Goal: Task Accomplishment & Management: Manage account settings

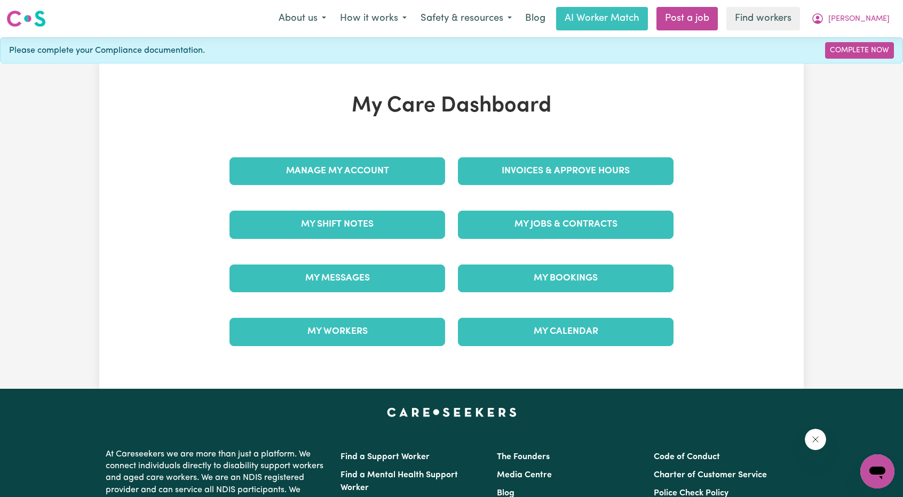
click at [522, 149] on div "Invoices & Approve Hours" at bounding box center [565, 171] width 228 height 53
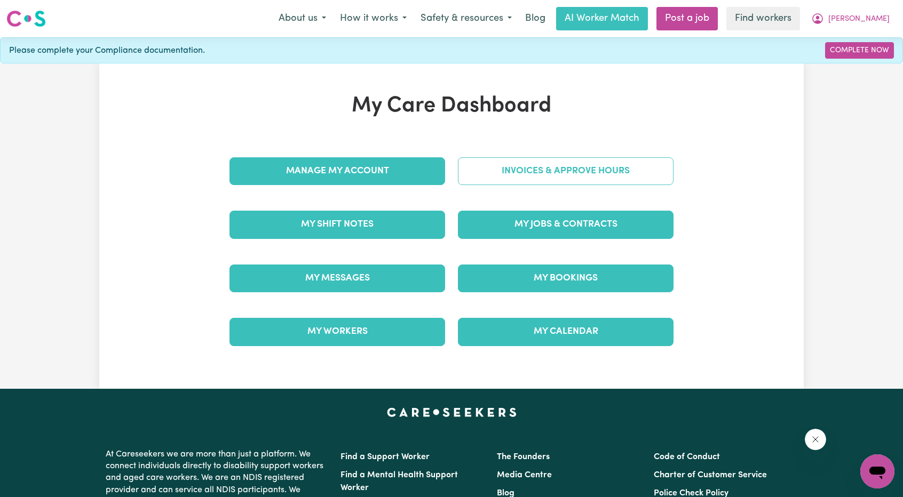
click at [527, 172] on link "Invoices & Approve Hours" at bounding box center [565, 171] width 215 height 28
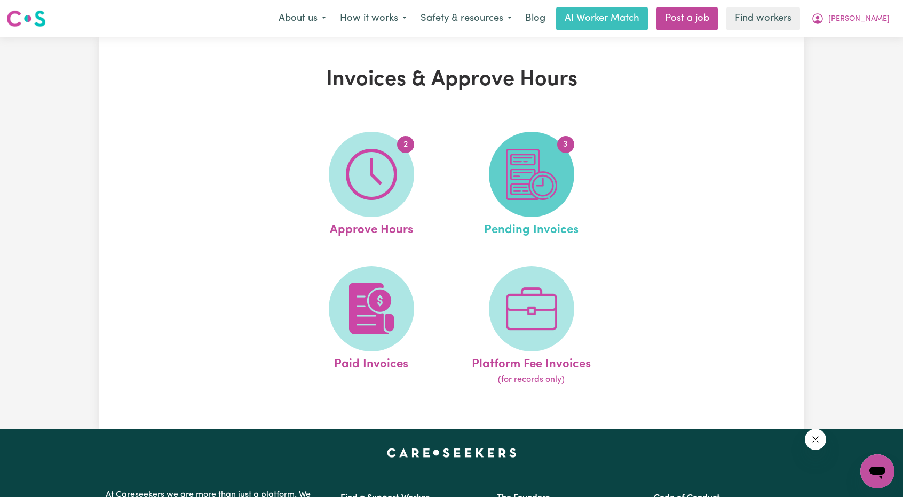
click at [536, 184] on img at bounding box center [531, 174] width 51 height 51
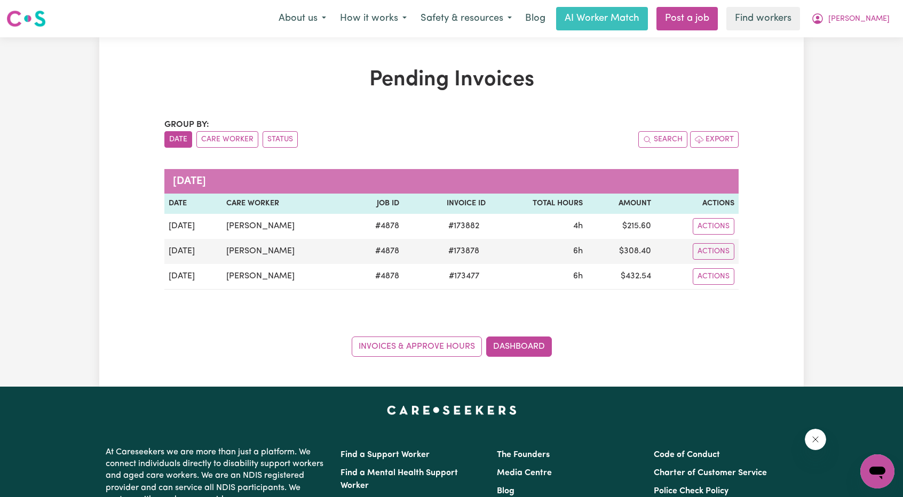
click at [832, 119] on div "Pending Invoices Group by: Date Care Worker Status Search Export [DATE] Date Ca…" at bounding box center [451, 211] width 903 height 349
click at [887, 24] on button "[PERSON_NAME]" at bounding box center [850, 18] width 92 height 22
click at [869, 38] on link "My Dashboard" at bounding box center [853, 41] width 84 height 20
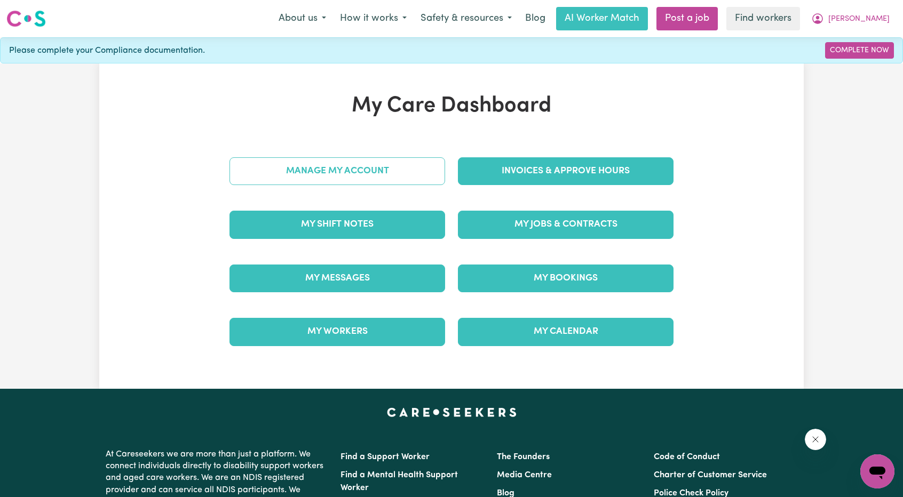
click at [388, 182] on link "Manage My Account" at bounding box center [336, 171] width 215 height 28
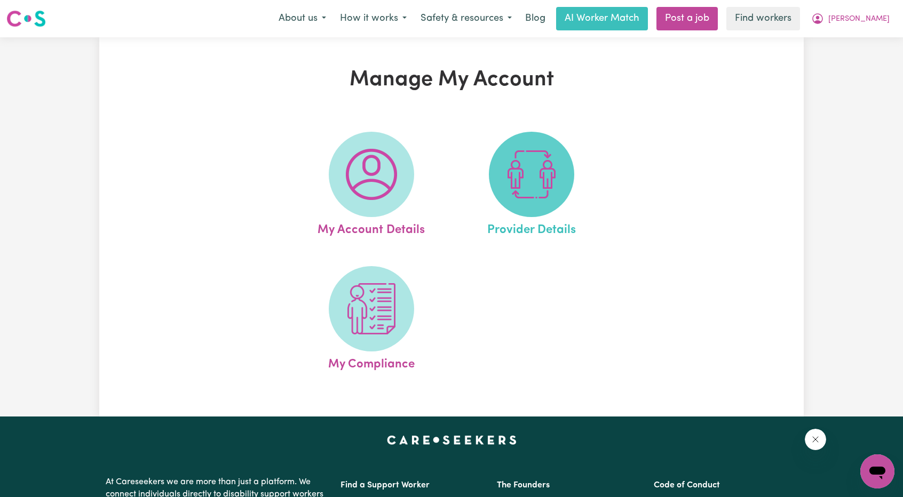
click at [548, 183] on img at bounding box center [531, 174] width 51 height 51
select select "NDIS_FUNDING_AGENCY_MANAGED"
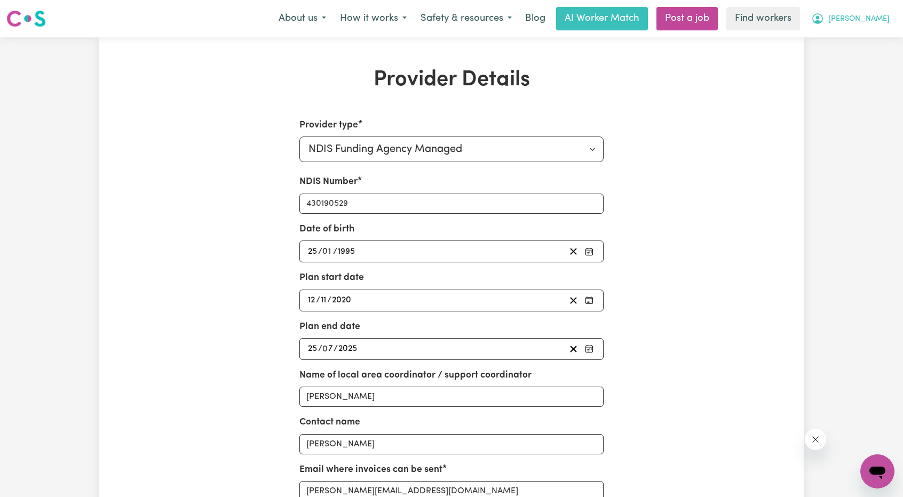
click at [880, 17] on span "[PERSON_NAME]" at bounding box center [858, 19] width 61 height 12
click at [853, 33] on link "My Dashboard" at bounding box center [853, 41] width 84 height 20
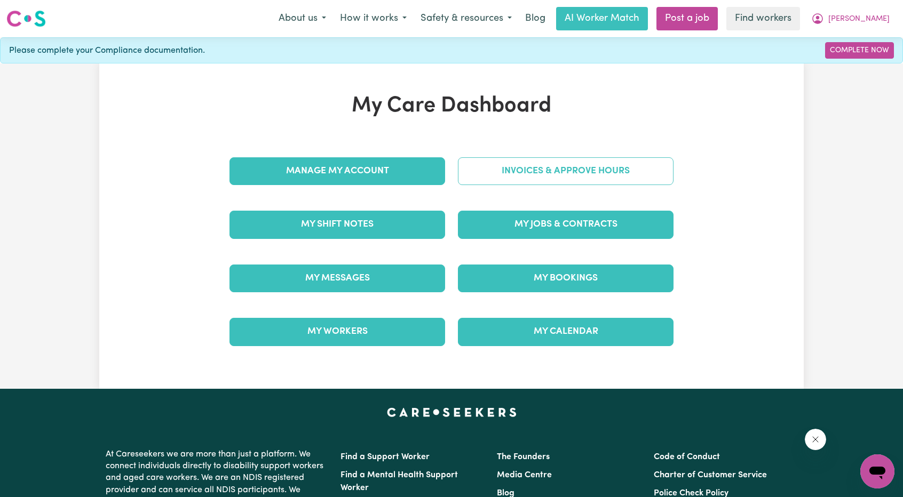
click at [569, 161] on link "Invoices & Approve Hours" at bounding box center [565, 171] width 215 height 28
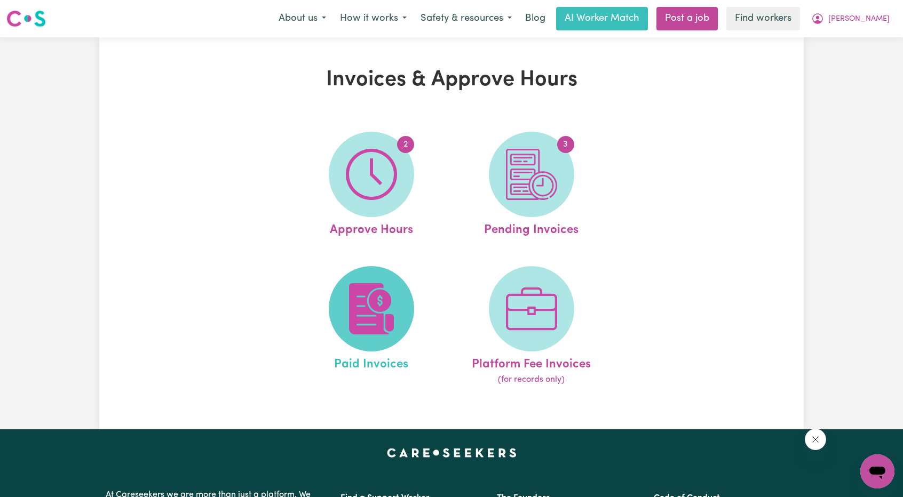
click at [387, 295] on img at bounding box center [371, 308] width 51 height 51
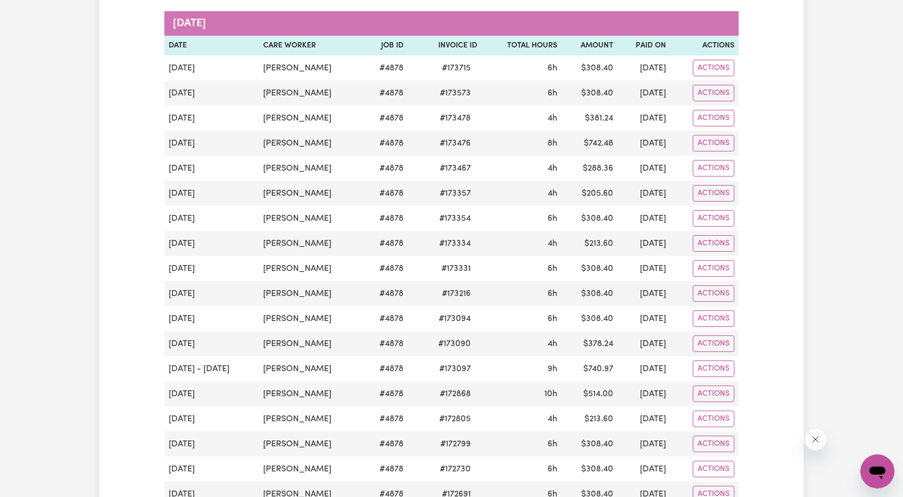
scroll to position [267, 0]
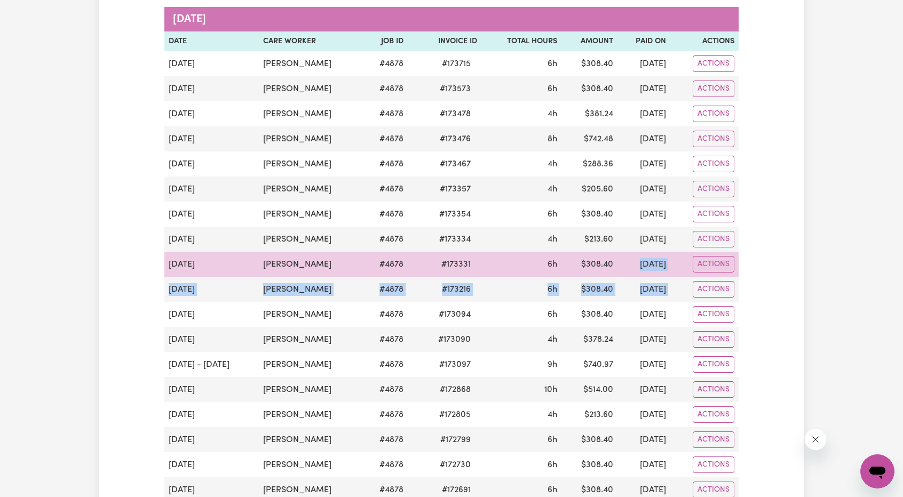
drag, startPoint x: 680, startPoint y: 288, endPoint x: 597, endPoint y: 263, distance: 86.4
click at [597, 263] on tbody "[DATE] [PERSON_NAME] # 4878 # 173715 6h $ 308.40 [DATE] Actions [DATE] [PERSON_…" at bounding box center [451, 415] width 574 height 728
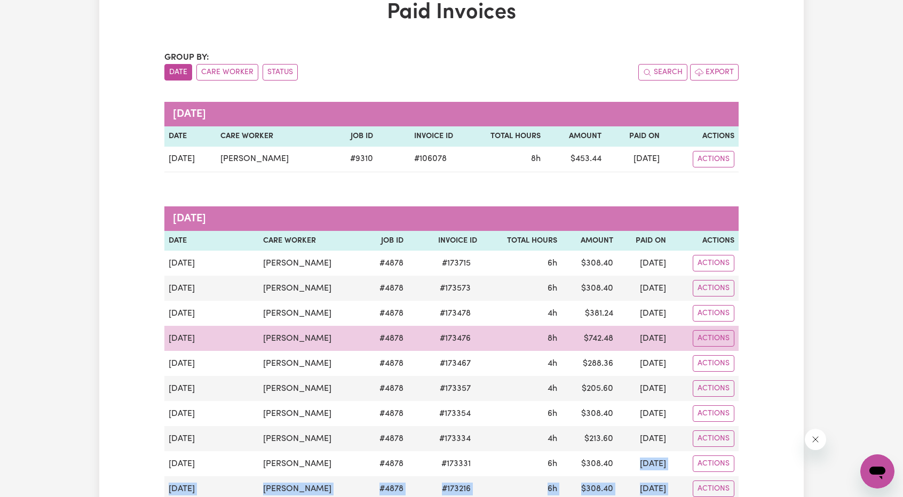
scroll to position [0, 0]
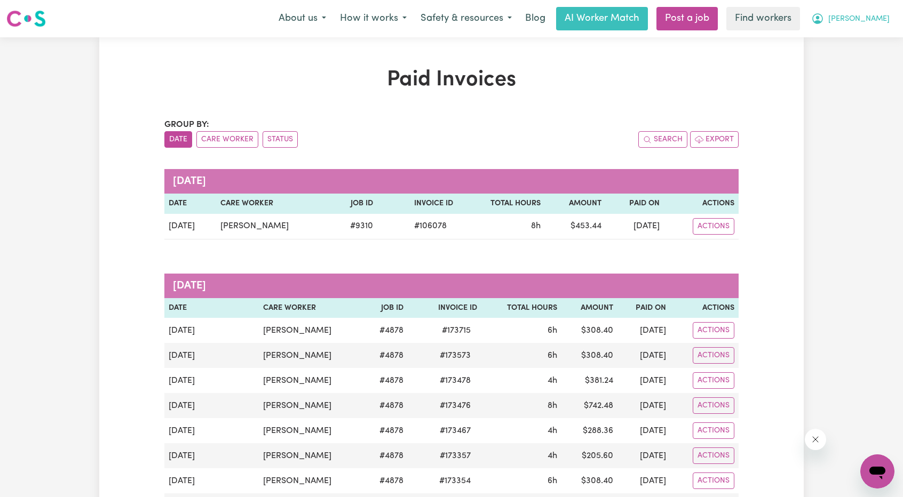
click at [874, 15] on span "[PERSON_NAME]" at bounding box center [858, 19] width 61 height 12
click at [840, 37] on link "My Dashboard" at bounding box center [853, 41] width 84 height 20
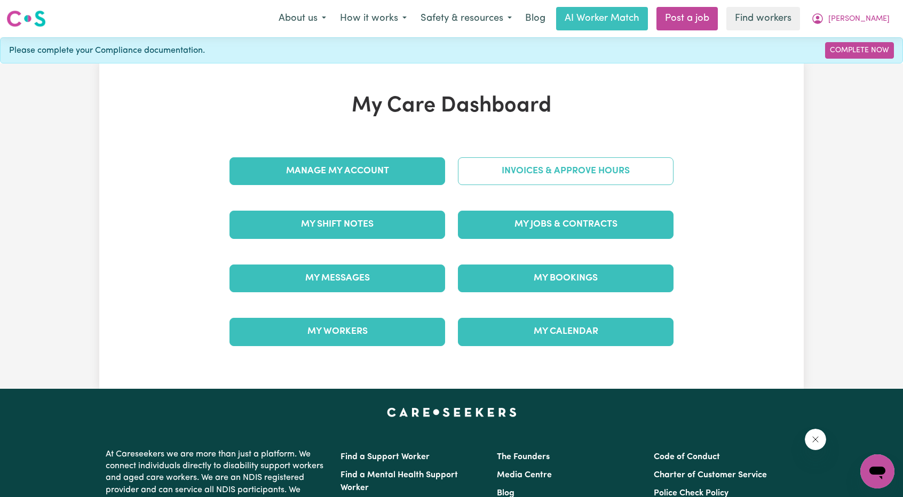
click at [608, 164] on link "Invoices & Approve Hours" at bounding box center [565, 171] width 215 height 28
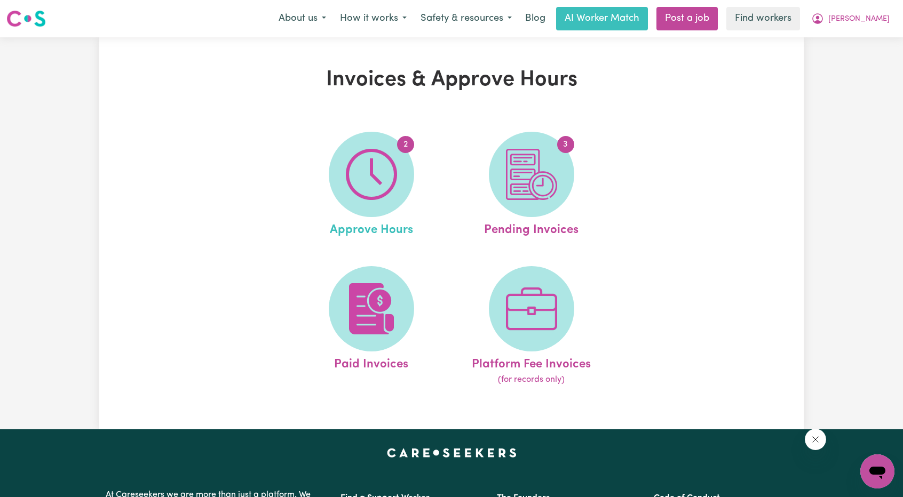
click at [414, 188] on link "2 Approve Hours" at bounding box center [371, 186] width 154 height 108
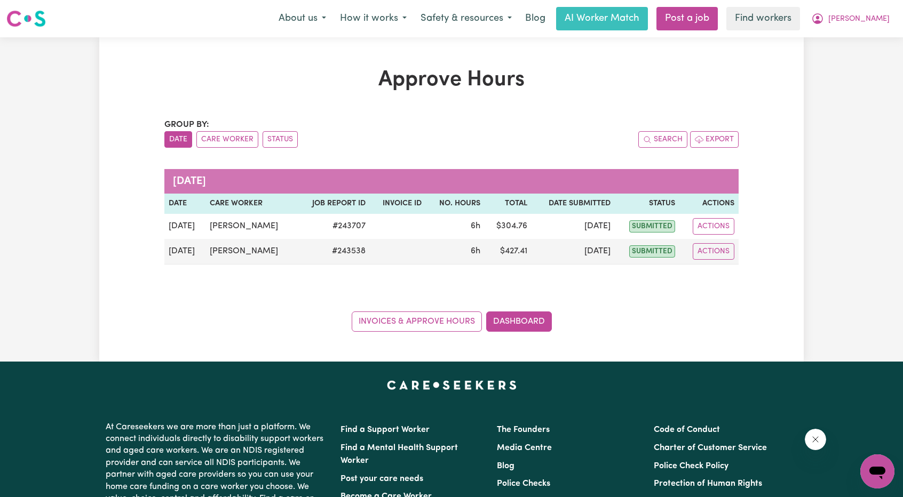
drag, startPoint x: 803, startPoint y: 89, endPoint x: 815, endPoint y: 73, distance: 19.8
click at [803, 89] on div "Approve Hours Group by: Date Care Worker Status Search Export [DATE] Date Care …" at bounding box center [451, 199] width 903 height 324
click at [868, 19] on button "[PERSON_NAME]" at bounding box center [850, 18] width 92 height 22
click at [824, 25] on icon "My Account" at bounding box center [817, 18] width 13 height 13
click at [824, 24] on icon "My Account" at bounding box center [817, 18] width 13 height 13
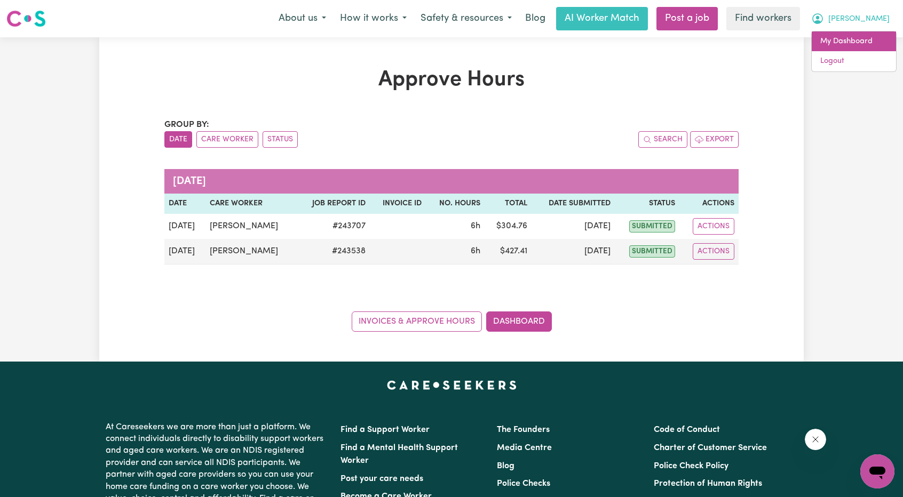
click at [851, 39] on link "My Dashboard" at bounding box center [853, 41] width 84 height 20
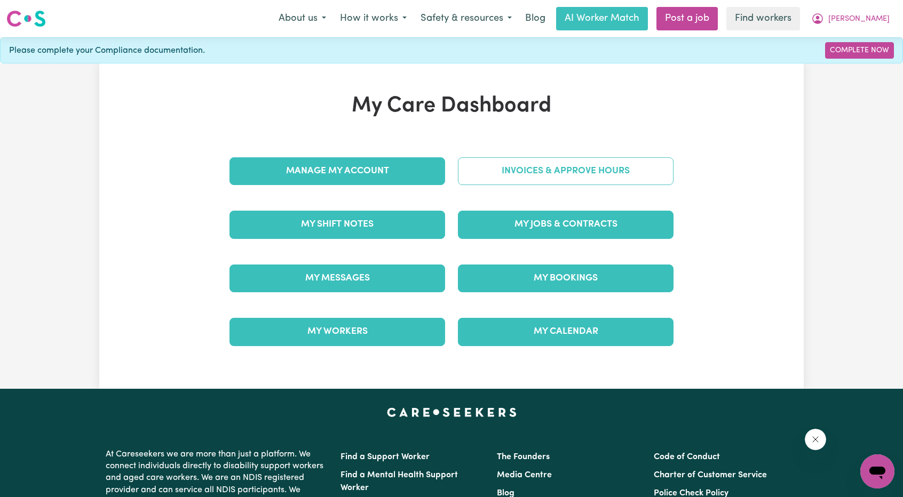
click at [548, 162] on link "Invoices & Approve Hours" at bounding box center [565, 171] width 215 height 28
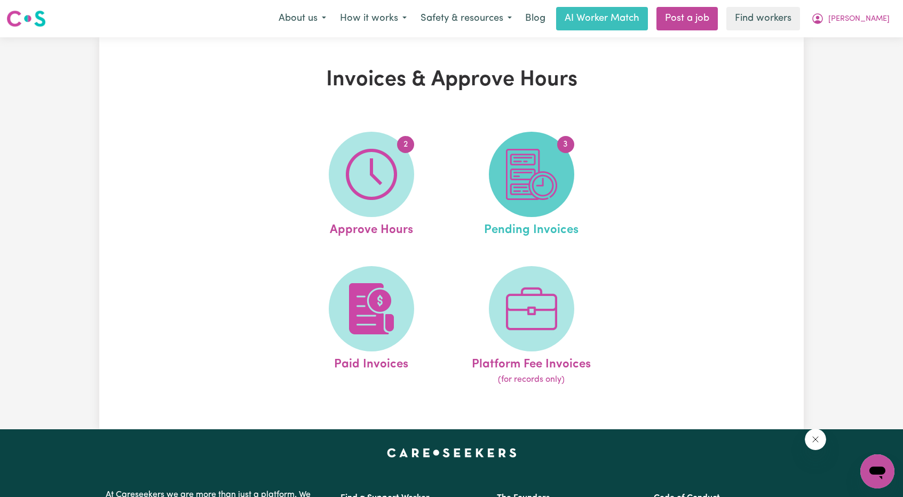
click at [533, 184] on img at bounding box center [531, 174] width 51 height 51
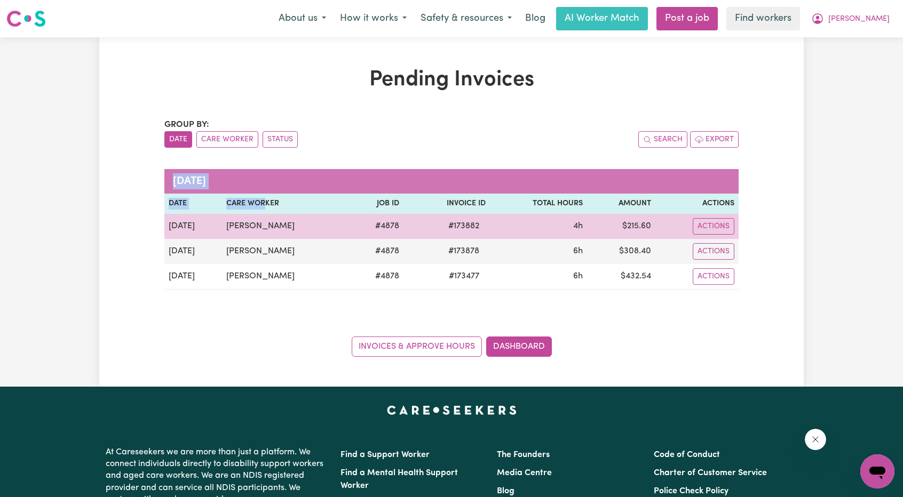
drag, startPoint x: 783, startPoint y: 279, endPoint x: 276, endPoint y: 216, distance: 510.6
click at [274, 215] on div "Pending Invoices Group by: Date Care Worker Status Search Export [DATE] Date Ca…" at bounding box center [451, 212] width 704 height 290
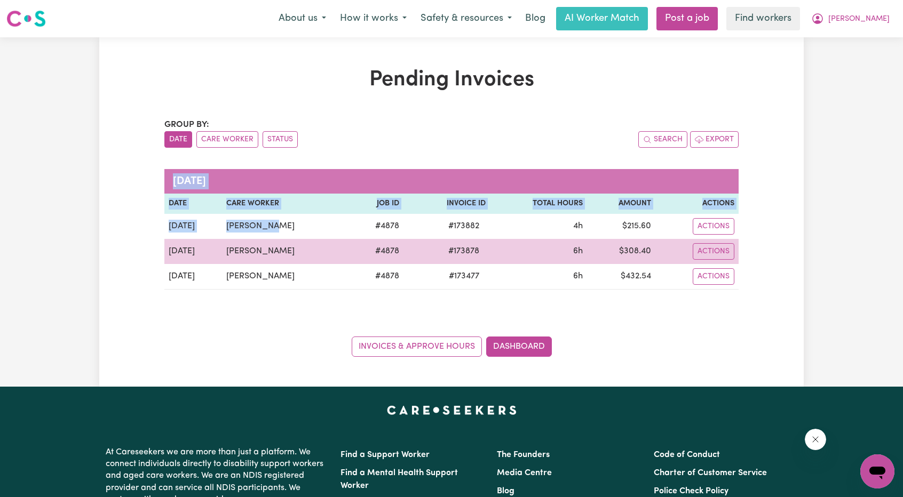
click at [383, 239] on td "# 4878" at bounding box center [376, 251] width 54 height 25
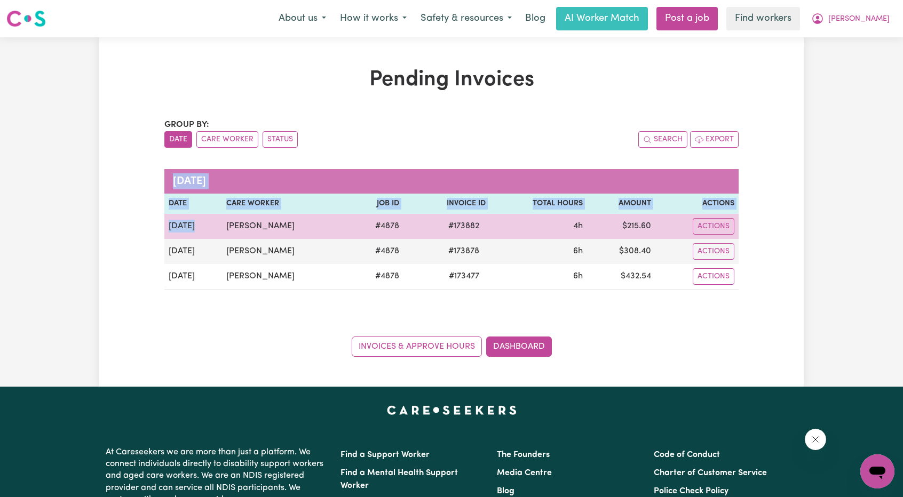
drag, startPoint x: 778, startPoint y: 267, endPoint x: 194, endPoint y: 223, distance: 585.7
click at [194, 223] on div "Pending Invoices Group by: Date Care Worker Status Search Export [DATE] Date Ca…" at bounding box center [451, 212] width 704 height 290
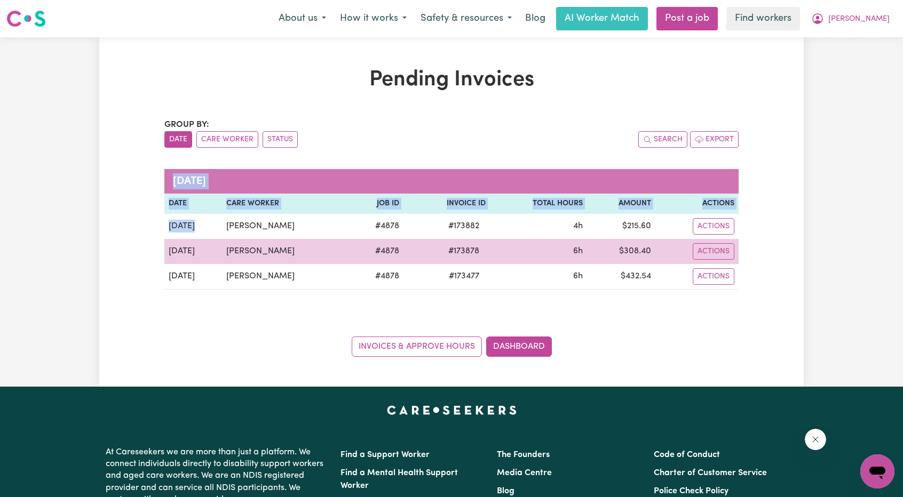
click at [436, 239] on td "# 173878" at bounding box center [446, 251] width 86 height 25
drag, startPoint x: 793, startPoint y: 272, endPoint x: 262, endPoint y: 239, distance: 531.7
click at [214, 230] on div "Pending Invoices Group by: Date Care Worker Status Search Export [DATE] Date Ca…" at bounding box center [451, 212] width 704 height 290
click at [262, 239] on td "[PERSON_NAME]" at bounding box center [285, 251] width 127 height 25
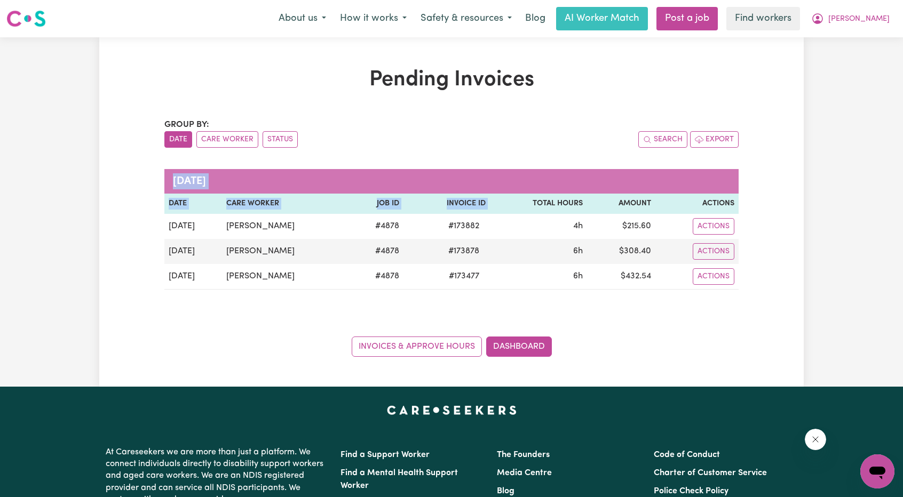
drag, startPoint x: 754, startPoint y: 276, endPoint x: 553, endPoint y: 199, distance: 215.8
click at [530, 198] on div "Pending Invoices Group by: Date Care Worker Status Search Export [DATE] Date Ca…" at bounding box center [451, 212] width 704 height 290
click at [557, 199] on th "Total Hours" at bounding box center [538, 204] width 97 height 20
click at [795, 302] on div "Pending Invoices Group by: Date Care Worker Status Search Export [DATE] Date Ca…" at bounding box center [451, 212] width 704 height 290
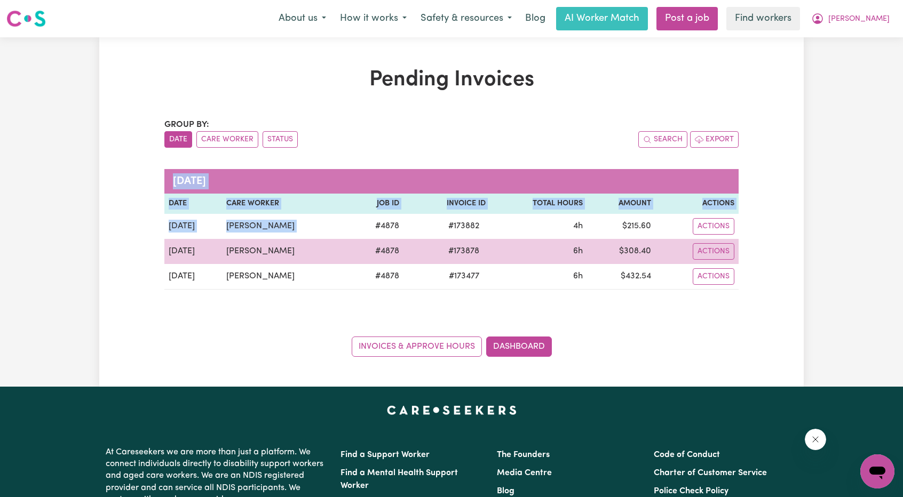
drag, startPoint x: 797, startPoint y: 262, endPoint x: 414, endPoint y: 241, distance: 383.6
click at [373, 233] on div "Pending Invoices Group by: Date Care Worker Status Search Export [DATE] Date Ca…" at bounding box center [451, 212] width 704 height 290
click at [504, 249] on td "6h" at bounding box center [538, 251] width 97 height 25
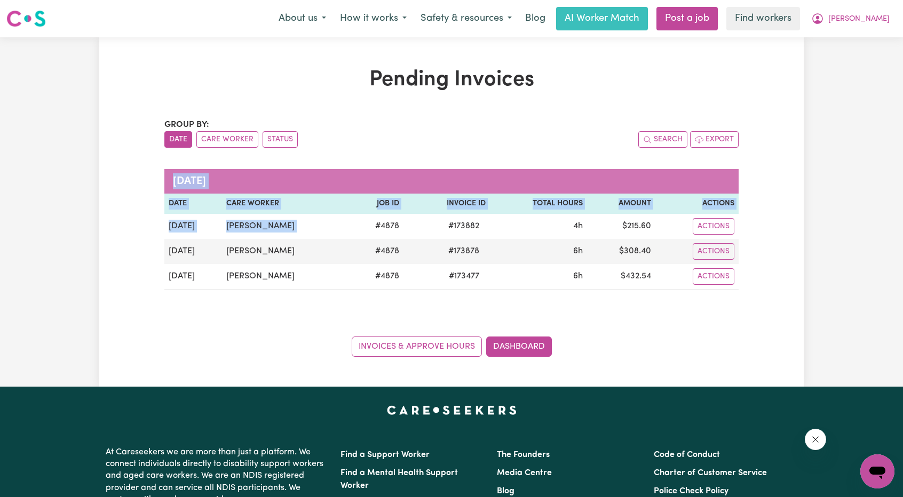
click at [792, 260] on div "Pending Invoices Group by: Date Care Worker Status Search Export [DATE] Date Ca…" at bounding box center [451, 212] width 704 height 290
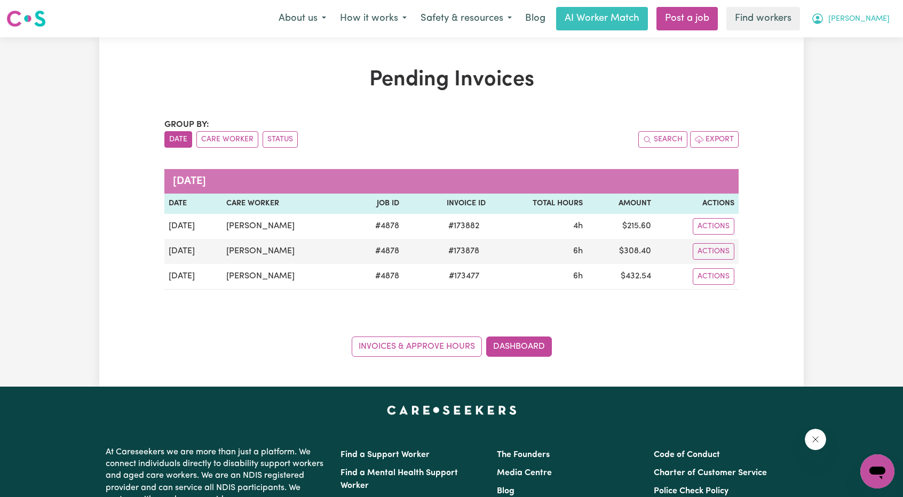
click at [885, 14] on span "[PERSON_NAME]" at bounding box center [858, 19] width 61 height 12
click at [858, 36] on link "My Dashboard" at bounding box center [853, 41] width 84 height 20
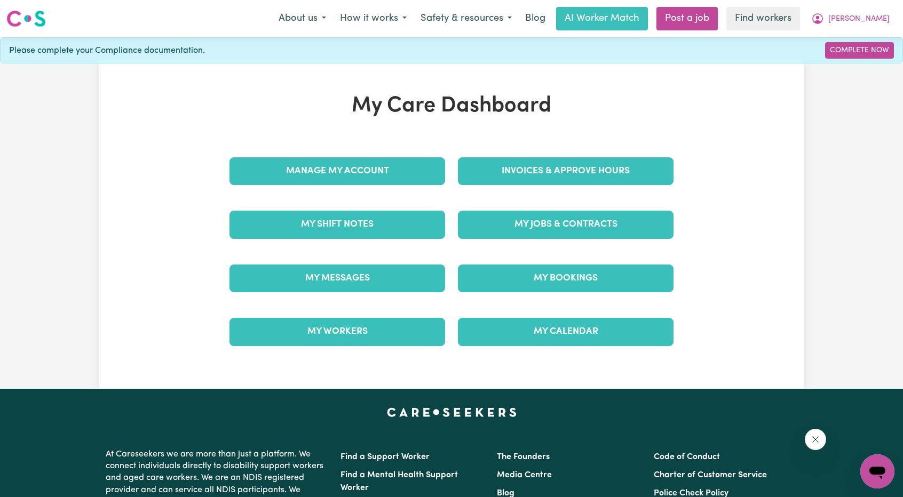
click at [557, 156] on div "Invoices & Approve Hours" at bounding box center [565, 171] width 228 height 53
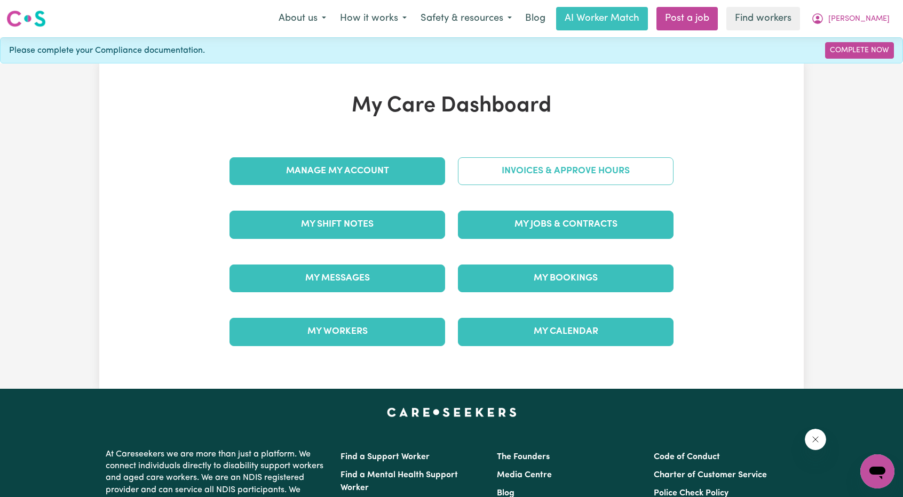
click at [546, 174] on link "Invoices & Approve Hours" at bounding box center [565, 171] width 215 height 28
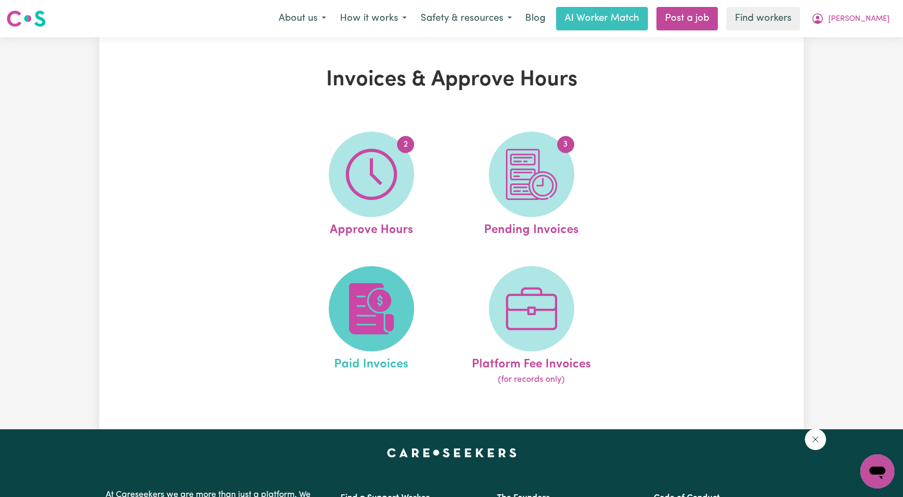
click at [355, 283] on span at bounding box center [371, 308] width 85 height 85
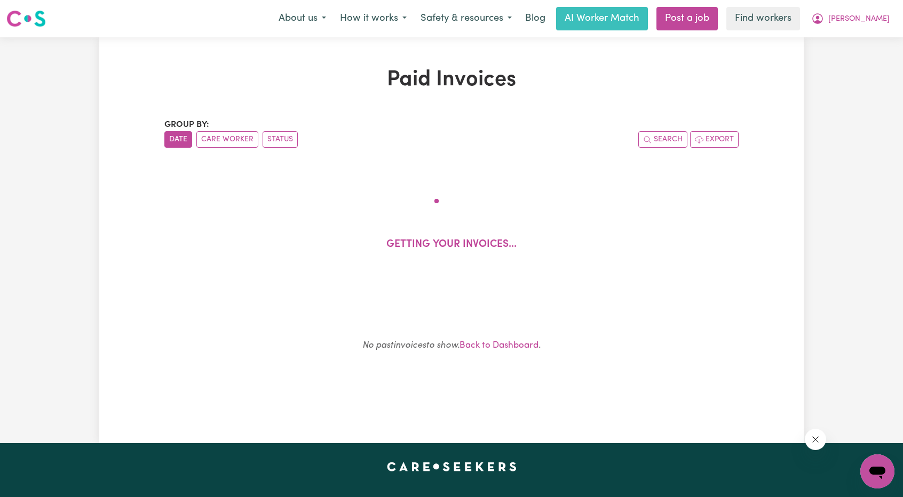
click at [624, 251] on div "Getting your invoices..." at bounding box center [451, 230] width 523 height 114
click at [883, 20] on span "[PERSON_NAME]" at bounding box center [858, 19] width 61 height 12
click at [869, 34] on link "My Dashboard" at bounding box center [853, 41] width 84 height 20
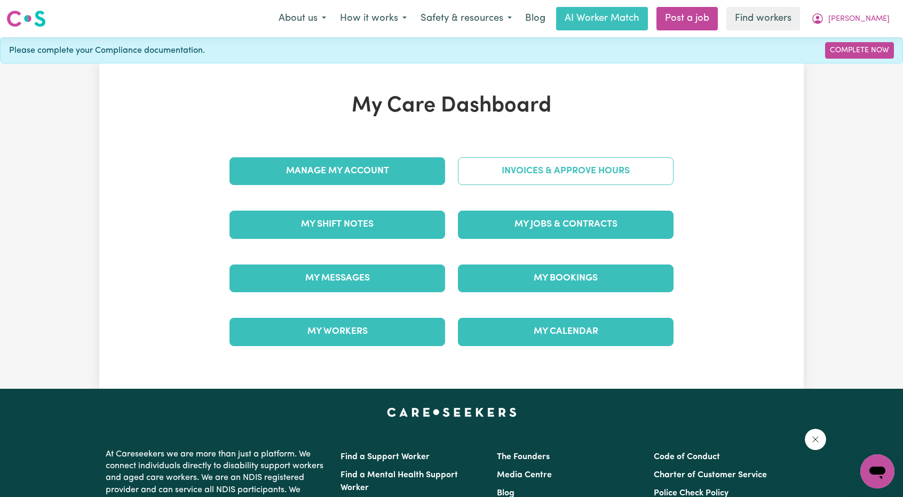
click at [562, 165] on link "Invoices & Approve Hours" at bounding box center [565, 171] width 215 height 28
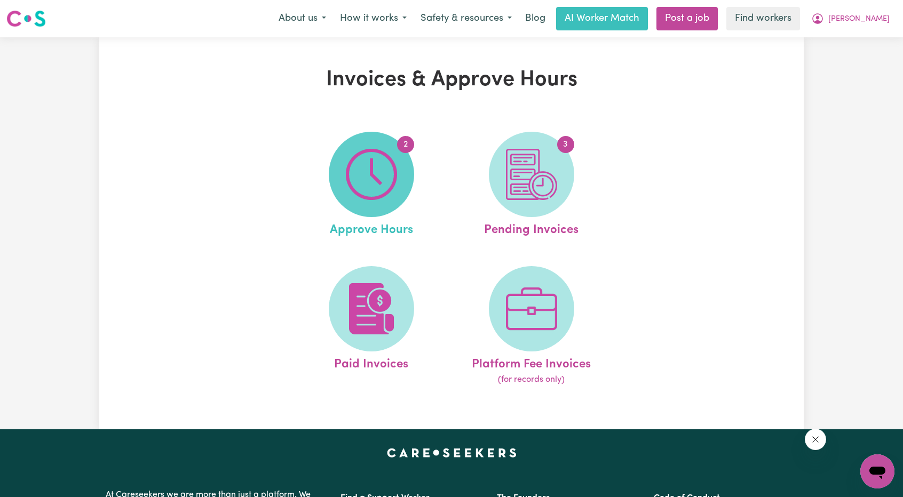
click at [356, 197] on img at bounding box center [371, 174] width 51 height 51
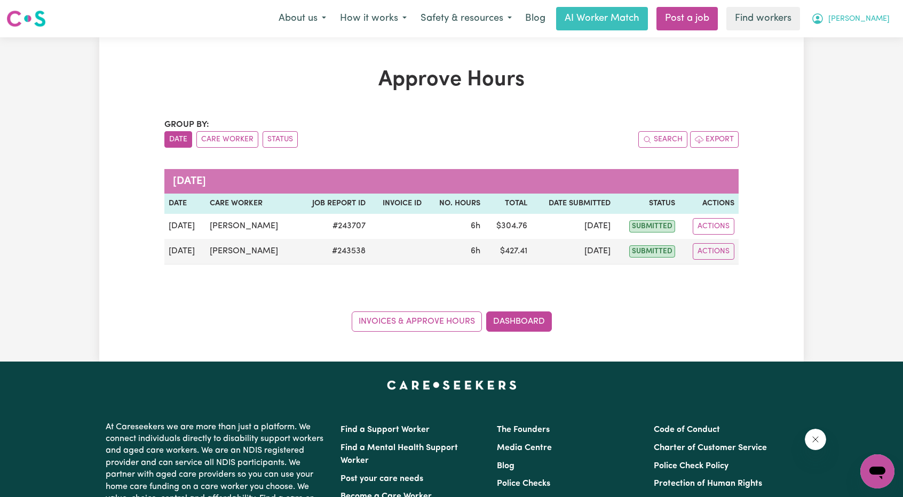
click at [887, 20] on button "[PERSON_NAME]" at bounding box center [850, 18] width 92 height 22
click at [853, 42] on link "My Dashboard" at bounding box center [853, 41] width 84 height 20
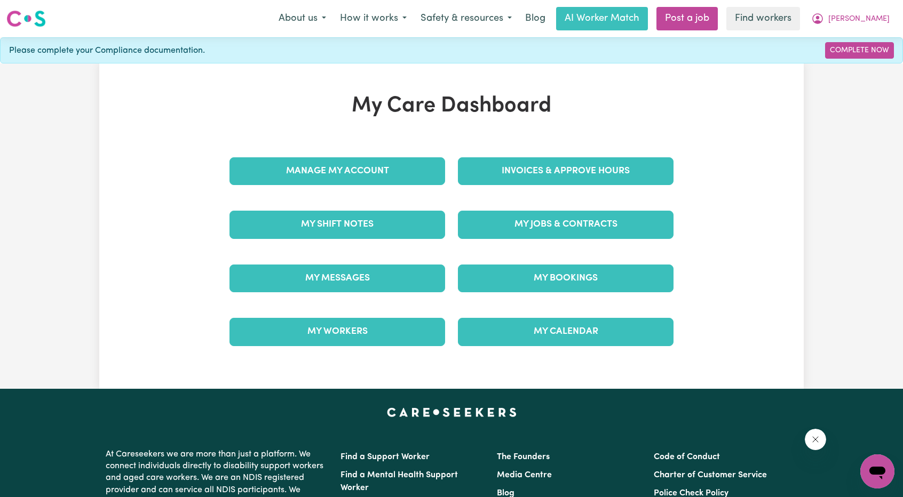
click at [614, 155] on div "Invoices & Approve Hours" at bounding box center [565, 171] width 228 height 53
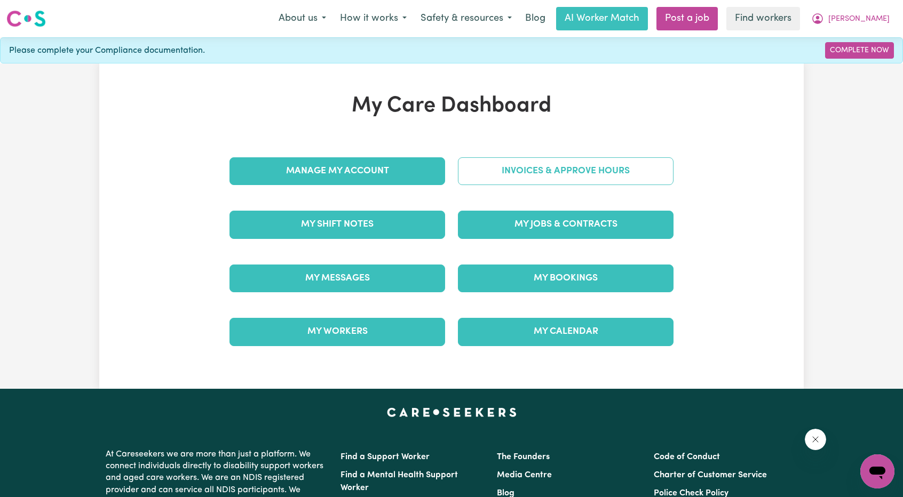
click at [600, 169] on link "Invoices & Approve Hours" at bounding box center [565, 171] width 215 height 28
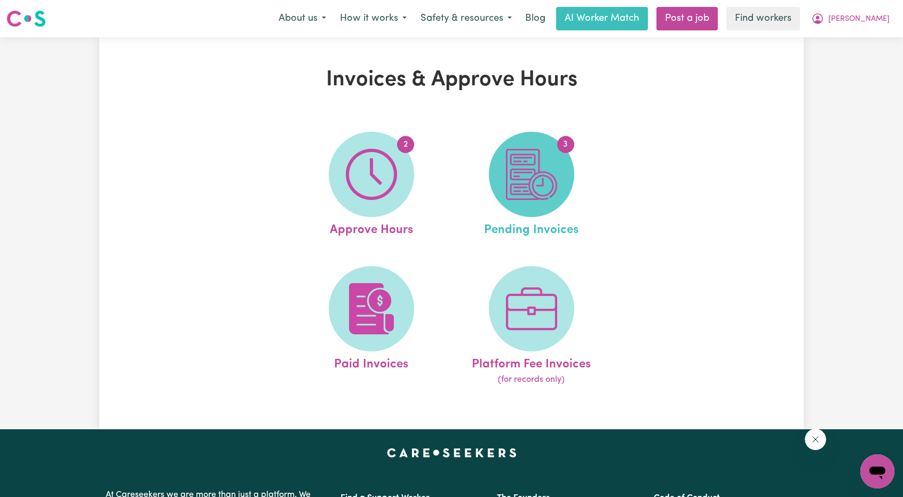
click at [512, 196] on img at bounding box center [531, 174] width 51 height 51
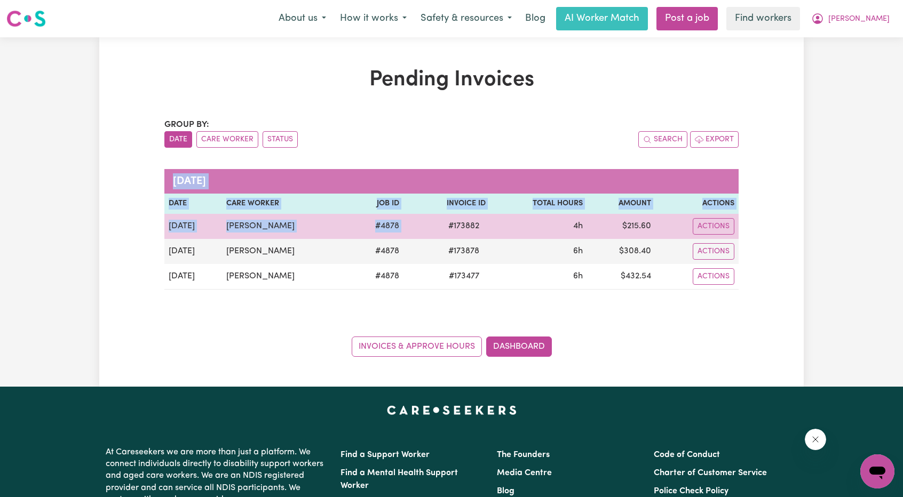
drag, startPoint x: 752, startPoint y: 263, endPoint x: 456, endPoint y: 231, distance: 297.8
click at [456, 231] on div "Pending Invoices Group by: Date Care Worker Status Search Export [DATE] Date Ca…" at bounding box center [451, 212] width 704 height 290
click at [453, 228] on span "# 173882" at bounding box center [464, 226] width 44 height 13
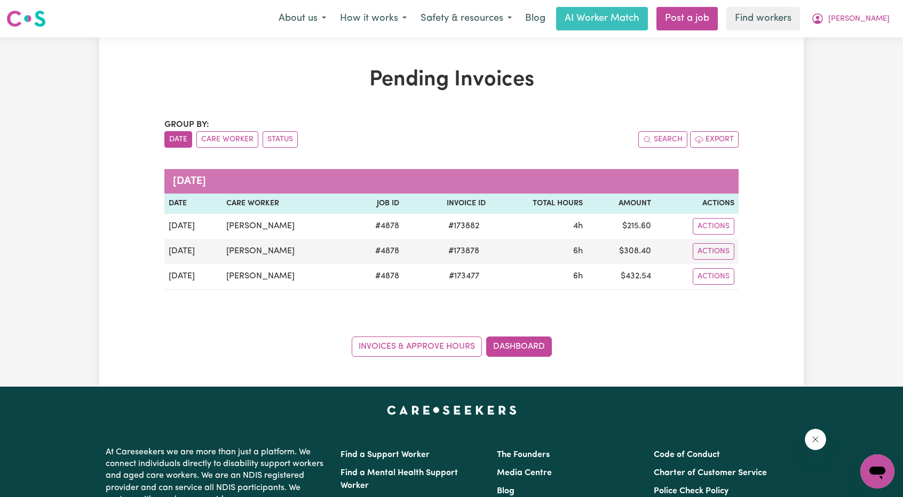
click at [817, 197] on div "Pending Invoices Group by: Date Care Worker Status Search Export [DATE] Date Ca…" at bounding box center [451, 211] width 903 height 349
click at [873, 16] on span "[PERSON_NAME]" at bounding box center [858, 19] width 61 height 12
click at [839, 38] on link "My Dashboard" at bounding box center [853, 41] width 84 height 20
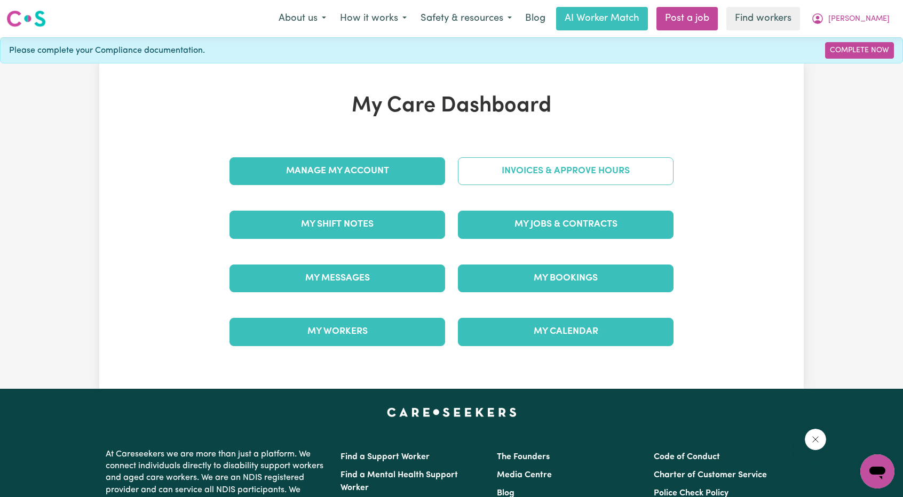
click at [571, 174] on link "Invoices & Approve Hours" at bounding box center [565, 171] width 215 height 28
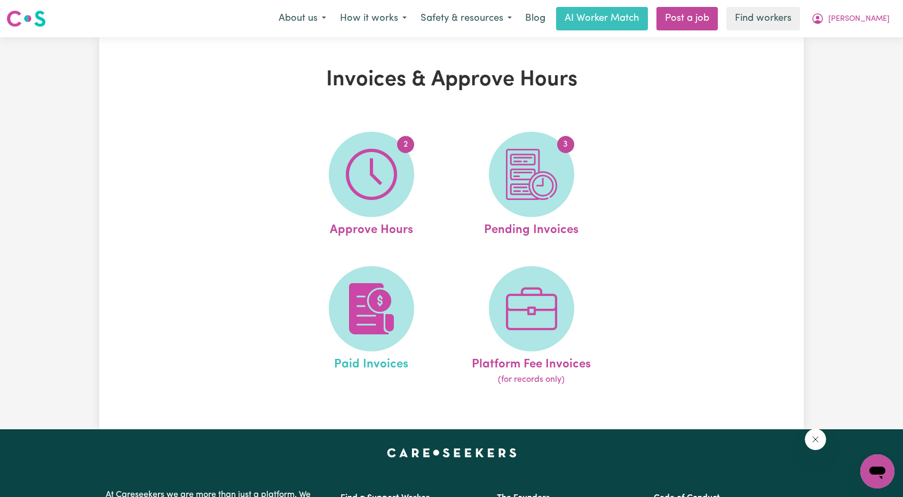
click at [390, 269] on link "Paid Invoices" at bounding box center [371, 326] width 154 height 121
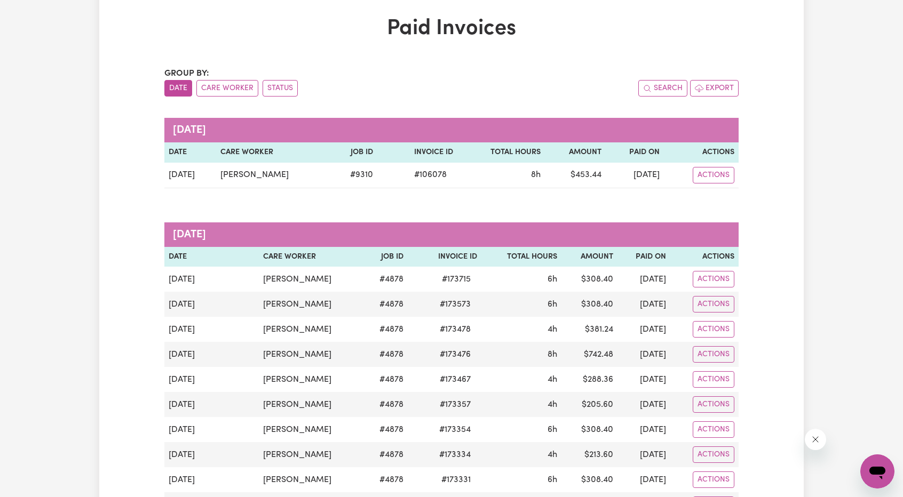
scroll to position [53, 0]
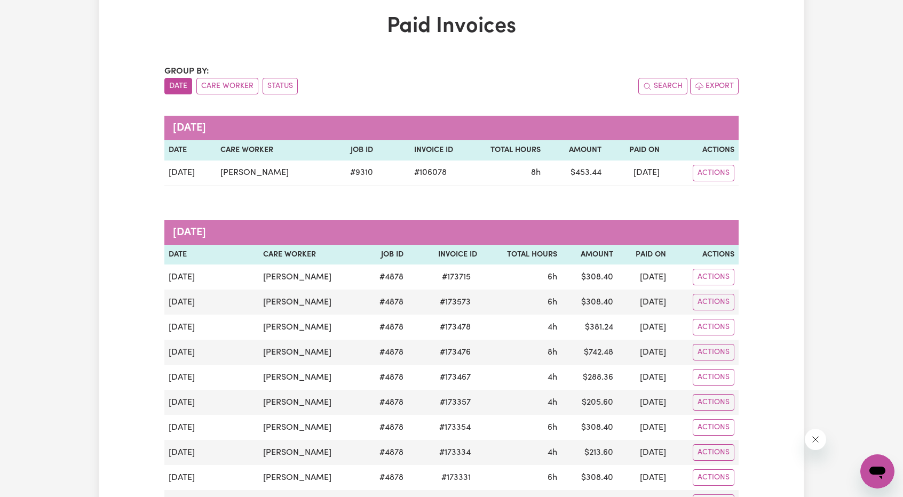
drag, startPoint x: 756, startPoint y: 379, endPoint x: 445, endPoint y: 242, distance: 340.1
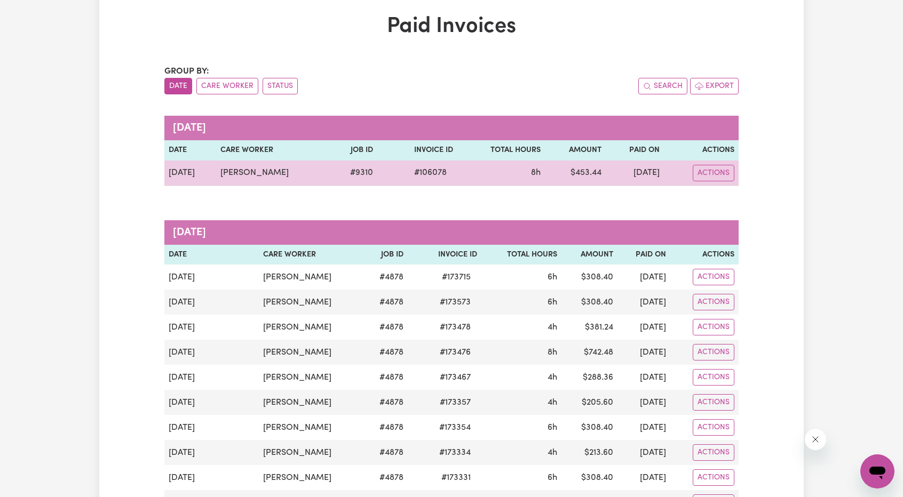
click at [662, 181] on td "[DATE]" at bounding box center [634, 174] width 58 height 26
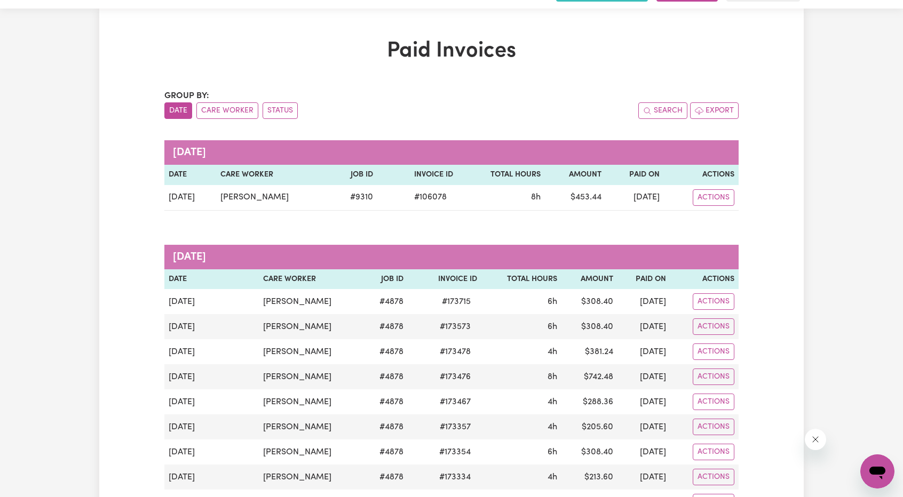
scroll to position [0, 0]
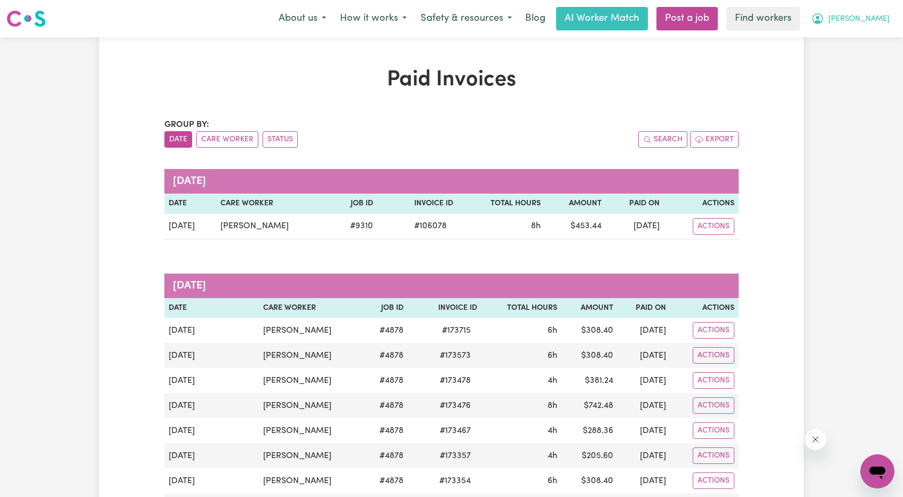
click at [875, 13] on span "[PERSON_NAME]" at bounding box center [858, 19] width 61 height 12
click at [848, 33] on link "My Dashboard" at bounding box center [853, 41] width 84 height 20
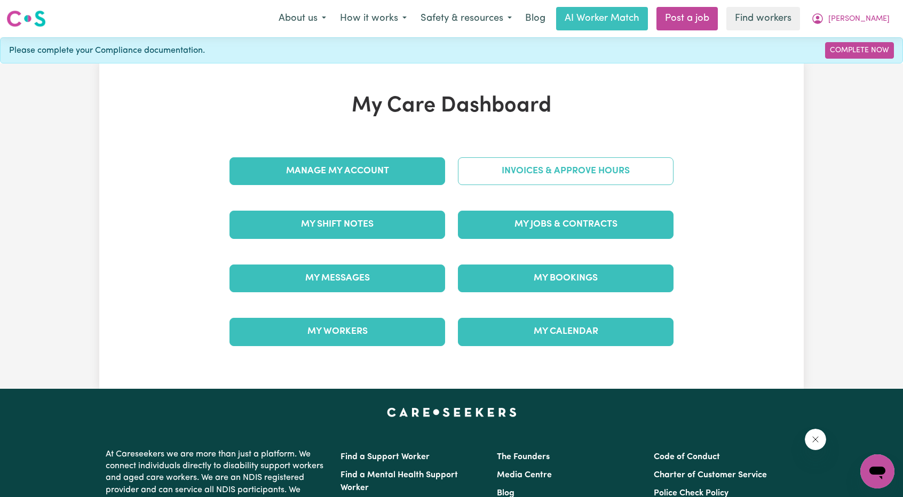
click at [643, 166] on link "Invoices & Approve Hours" at bounding box center [565, 171] width 215 height 28
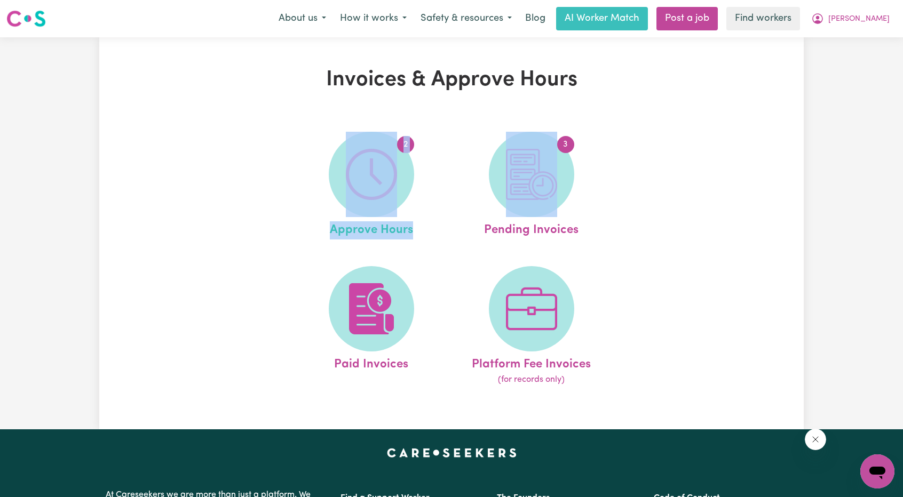
drag, startPoint x: 620, startPoint y: 196, endPoint x: 323, endPoint y: 180, distance: 297.5
click at [323, 180] on div "2 Approve Hours 3 Pending Invoices Paid Invoices Platform Fee Invoices (for rec…" at bounding box center [450, 258] width 391 height 281
click at [630, 203] on div "2 Approve Hours 3 Pending Invoices Paid Invoices Platform Fee Invoices (for rec…" at bounding box center [450, 258] width 391 height 281
drag, startPoint x: 630, startPoint y: 203, endPoint x: 306, endPoint y: 185, distance: 324.3
click at [306, 185] on div "2 Approve Hours 3 Pending Invoices Paid Invoices Platform Fee Invoices (for rec…" at bounding box center [450, 258] width 391 height 281
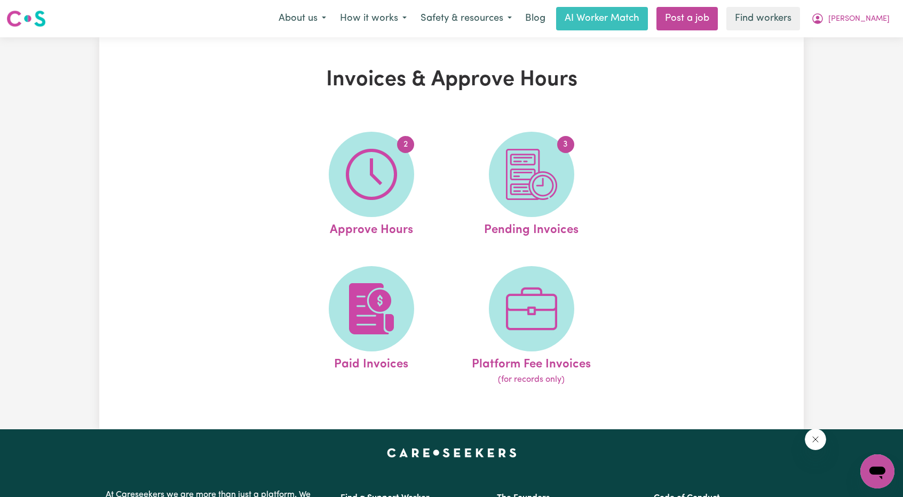
click at [609, 223] on ul "2 Approve Hours 3 Pending Invoices Paid Invoices Platform Fee Invoices (for rec…" at bounding box center [451, 258] width 320 height 281
click at [637, 212] on div "2 Approve Hours 3 Pending Invoices Paid Invoices Platform Fee Invoices (for rec…" at bounding box center [450, 258] width 391 height 281
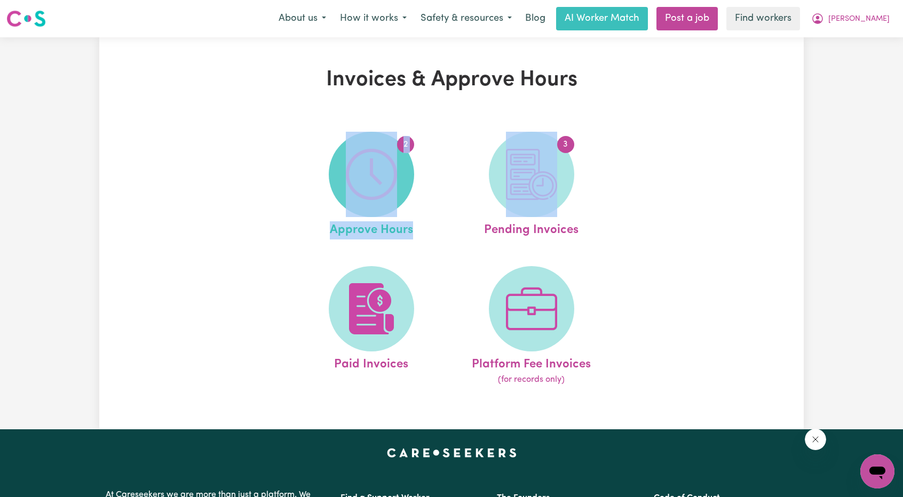
drag, startPoint x: 645, startPoint y: 211, endPoint x: 339, endPoint y: 191, distance: 307.3
click at [339, 191] on div "2 Approve Hours 3 Pending Invoices Paid Invoices Platform Fee Invoices (for rec…" at bounding box center [450, 258] width 391 height 281
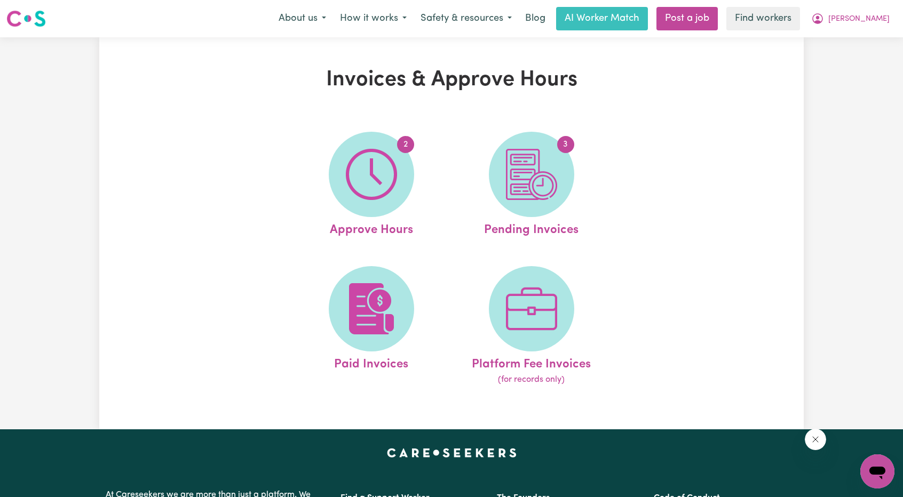
click at [658, 222] on div "2 Approve Hours 3 Pending Invoices Paid Invoices Platform Fee Invoices (for rec…" at bounding box center [451, 258] width 469 height 281
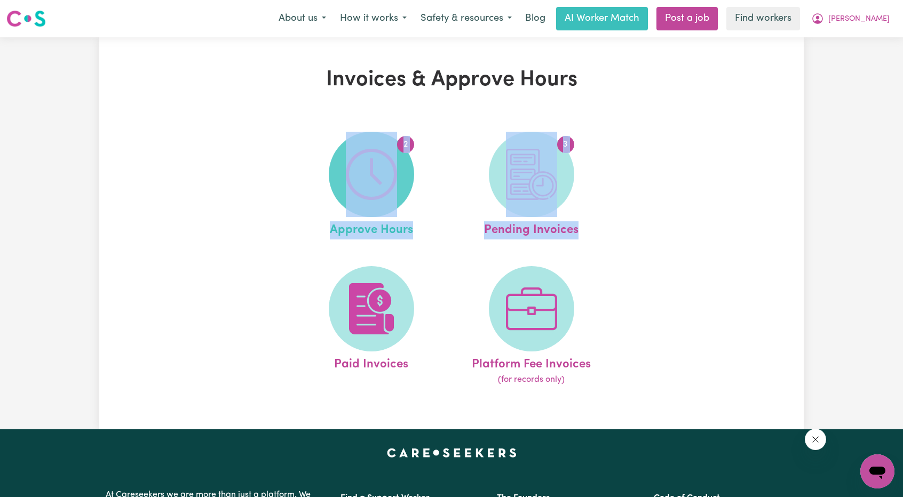
drag, startPoint x: 653, startPoint y: 224, endPoint x: 384, endPoint y: 199, distance: 270.0
click at [346, 194] on div "2 Approve Hours 3 Pending Invoices Paid Invoices Platform Fee Invoices (for rec…" at bounding box center [451, 258] width 469 height 281
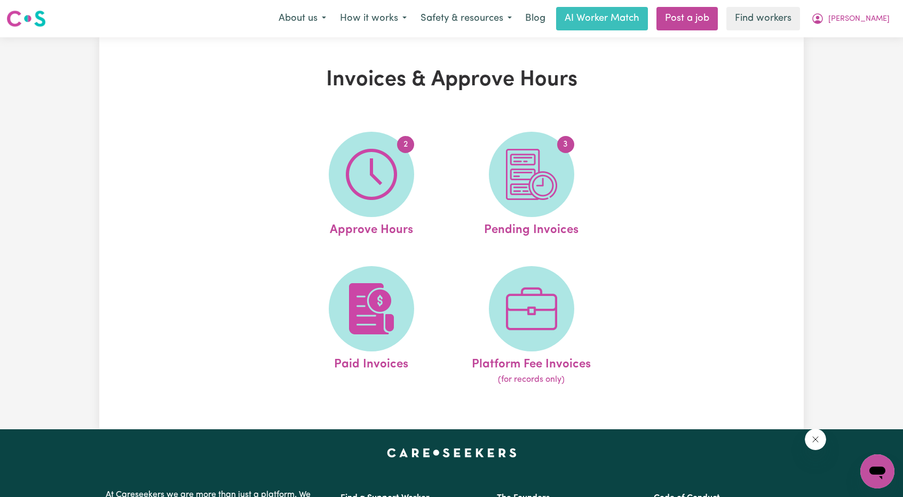
click at [634, 238] on div "2 Approve Hours 3 Pending Invoices Paid Invoices Platform Fee Invoices (for rec…" at bounding box center [450, 258] width 391 height 281
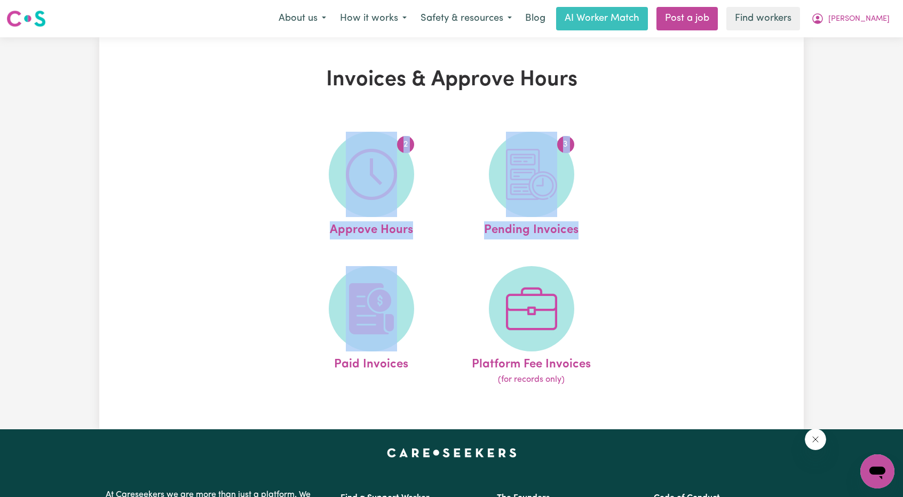
drag, startPoint x: 634, startPoint y: 238, endPoint x: 282, endPoint y: 202, distance: 353.4
click at [282, 203] on div "2 Approve Hours 3 Pending Invoices Paid Invoices Platform Fee Invoices (for rec…" at bounding box center [450, 258] width 391 height 281
click at [625, 227] on div "2 Approve Hours 3 Pending Invoices Paid Invoices Platform Fee Invoices (for rec…" at bounding box center [450, 258] width 391 height 281
drag, startPoint x: 625, startPoint y: 227, endPoint x: 329, endPoint y: 205, distance: 296.8
click at [329, 205] on div "2 Approve Hours 3 Pending Invoices Paid Invoices Platform Fee Invoices (for rec…" at bounding box center [450, 258] width 391 height 281
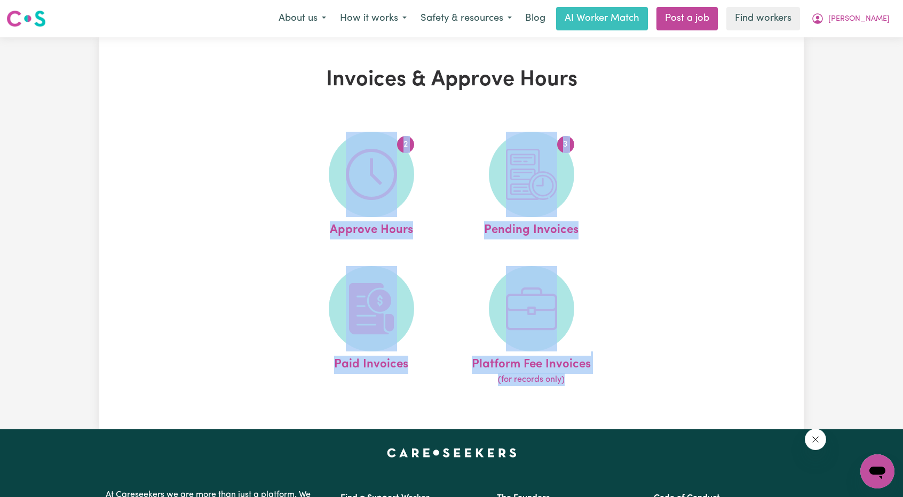
drag, startPoint x: 733, startPoint y: 390, endPoint x: 256, endPoint y: 180, distance: 521.6
click at [256, 180] on div "Invoices & Approve Hours 2 Approve Hours 3 Pending Invoices Paid Invoices Platf…" at bounding box center [451, 233] width 704 height 332
click at [702, 314] on div "Invoices & Approve Hours 2 Approve Hours 3 Pending Invoices Paid Invoices Platf…" at bounding box center [451, 233] width 704 height 332
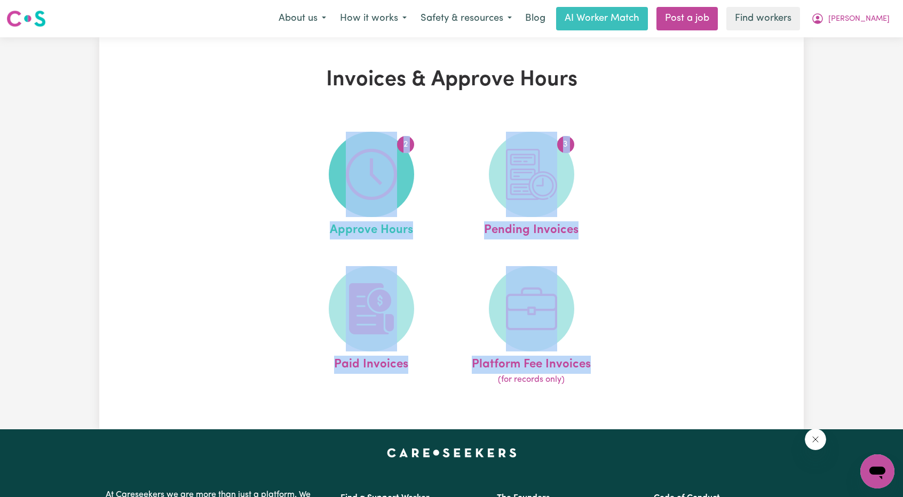
drag, startPoint x: 704, startPoint y: 366, endPoint x: 331, endPoint y: 182, distance: 415.8
click at [285, 172] on div "Invoices & Approve Hours 2 Approve Hours 3 Pending Invoices Paid Invoices Platf…" at bounding box center [451, 233] width 704 height 332
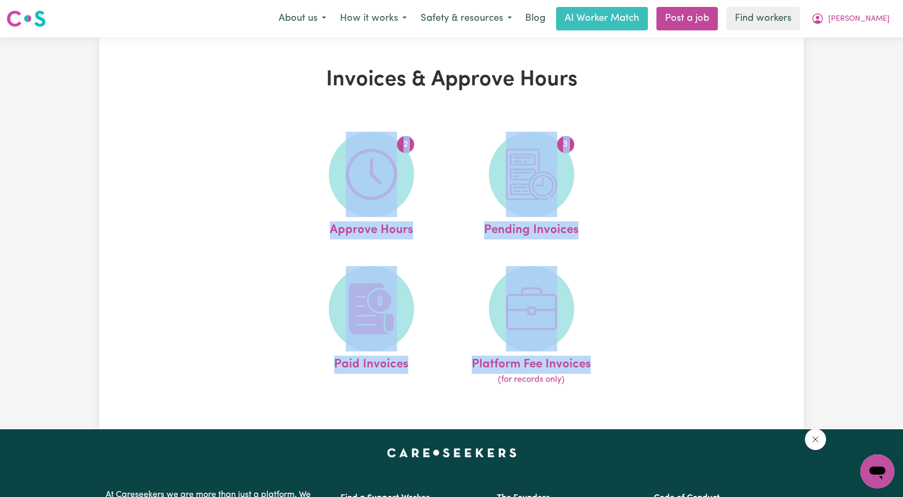
click at [705, 318] on div "Invoices & Approve Hours 2 Approve Hours 3 Pending Invoices Paid Invoices Platf…" at bounding box center [451, 233] width 704 height 332
drag, startPoint x: 583, startPoint y: 339, endPoint x: 322, endPoint y: 185, distance: 303.0
click at [322, 185] on div "Invoices & Approve Hours 2 Approve Hours 3 Pending Invoices Paid Invoices Platf…" at bounding box center [451, 233] width 704 height 332
drag, startPoint x: 709, startPoint y: 326, endPoint x: 701, endPoint y: 341, distance: 17.2
click at [709, 326] on div "Invoices & Approve Hours 2 Approve Hours 3 Pending Invoices Paid Invoices Platf…" at bounding box center [451, 233] width 704 height 332
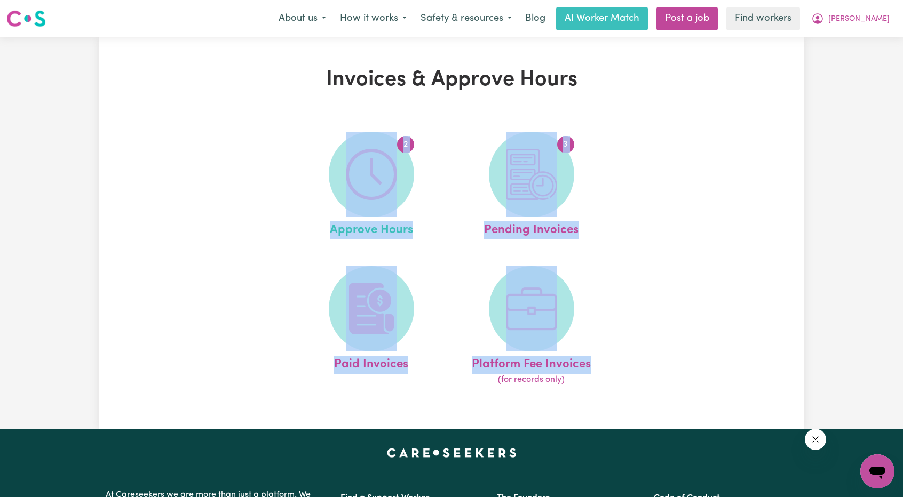
drag, startPoint x: 626, startPoint y: 348, endPoint x: 326, endPoint y: 187, distance: 340.8
click at [300, 204] on div "2 Approve Hours 3 Pending Invoices Paid Invoices Platform Fee Invoices (for rec…" at bounding box center [451, 258] width 469 height 281
click at [722, 178] on div "Invoices & Approve Hours 2 Approve Hours 3 Pending Invoices Paid Invoices Platf…" at bounding box center [451, 233] width 704 height 332
drag, startPoint x: 648, startPoint y: 284, endPoint x: 301, endPoint y: 167, distance: 365.9
click at [301, 167] on div "Invoices & Approve Hours 2 Approve Hours 3 Pending Invoices Paid Invoices Platf…" at bounding box center [451, 233] width 704 height 332
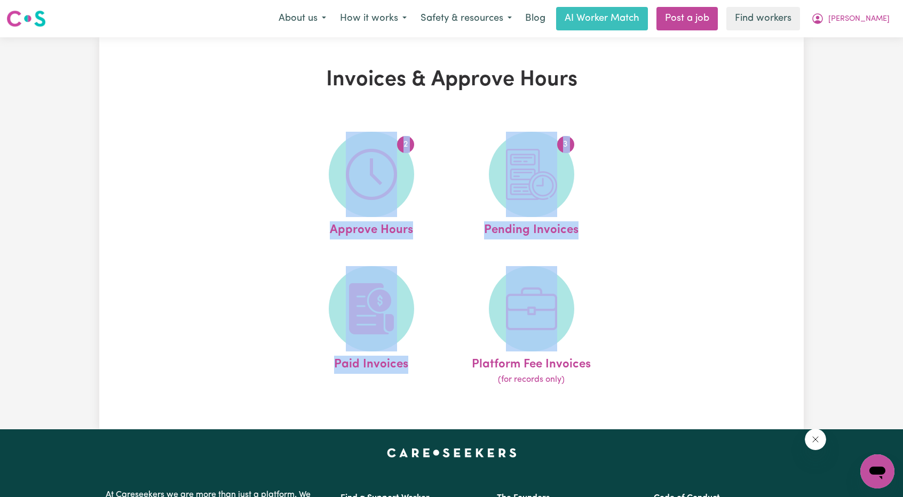
click at [630, 218] on div "2 Approve Hours 3 Pending Invoices Paid Invoices Platform Fee Invoices (for rec…" at bounding box center [450, 258] width 391 height 281
drag, startPoint x: 644, startPoint y: 343, endPoint x: 226, endPoint y: 127, distance: 470.9
click at [226, 132] on div "2 Approve Hours 3 Pending Invoices Paid Invoices Platform Fee Invoices (for rec…" at bounding box center [451, 258] width 469 height 281
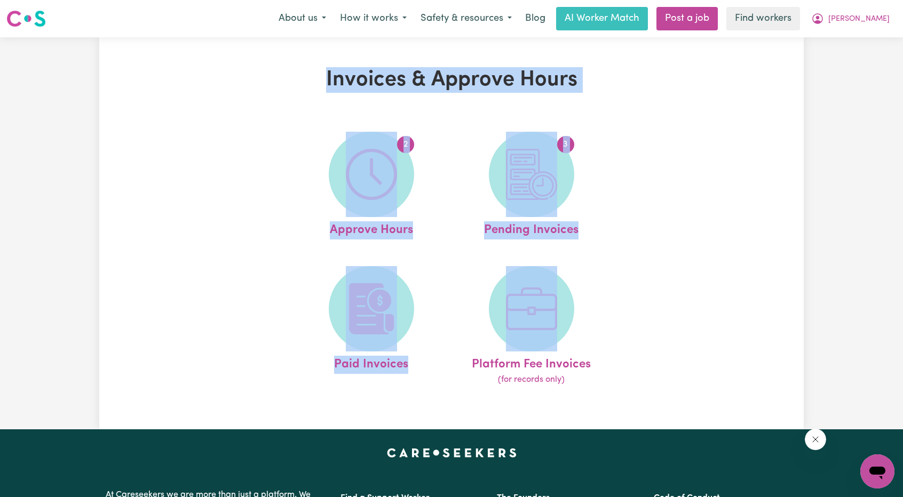
drag, startPoint x: 285, startPoint y: 83, endPoint x: 681, endPoint y: 340, distance: 471.8
click at [681, 340] on div "Invoices & Approve Hours 2 Approve Hours 3 Pending Invoices Paid Invoices Platf…" at bounding box center [451, 233] width 469 height 332
click at [681, 340] on div "2 Approve Hours 3 Pending Invoices Paid Invoices Platform Fee Invoices (for rec…" at bounding box center [451, 258] width 469 height 281
drag, startPoint x: 676, startPoint y: 361, endPoint x: 179, endPoint y: 55, distance: 583.1
click at [179, 55] on div "Invoices & Approve Hours 2 Approve Hours 3 Pending Invoices Paid Invoices Platf…" at bounding box center [451, 233] width 704 height 392
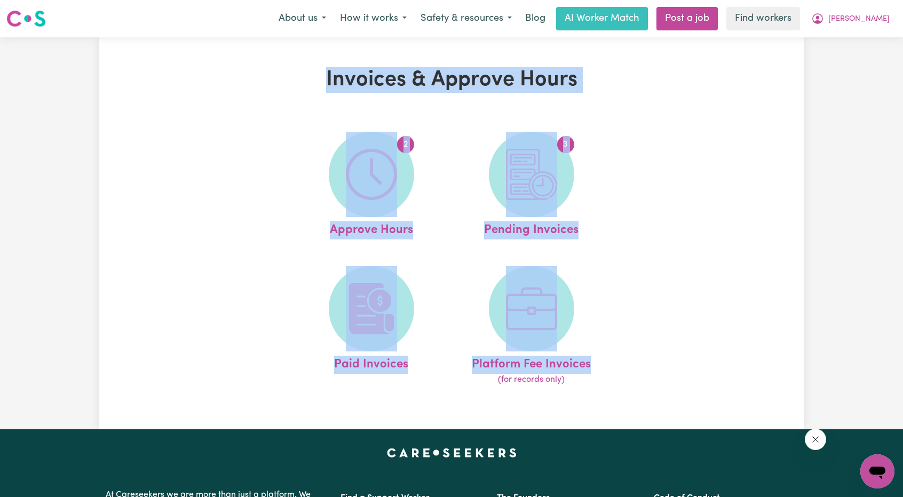
click at [658, 183] on div "2 Approve Hours 3 Pending Invoices Paid Invoices Platform Fee Invoices (for rec…" at bounding box center [451, 258] width 469 height 281
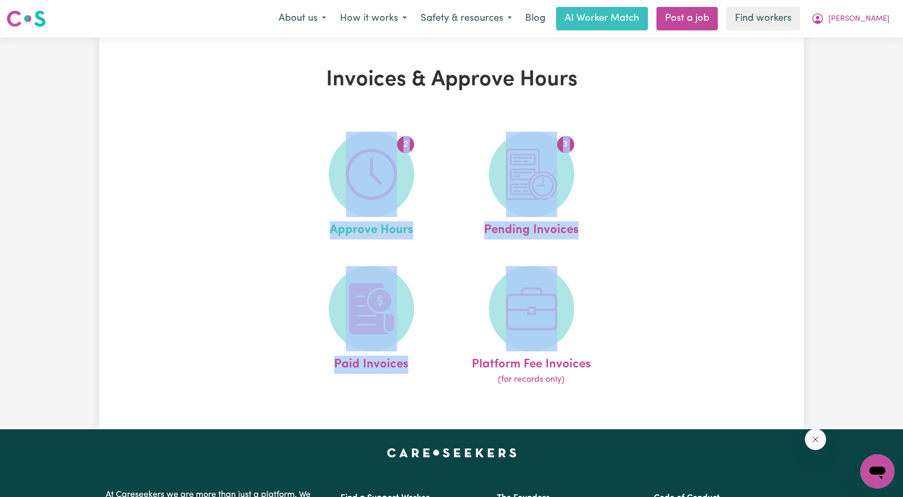
drag, startPoint x: 603, startPoint y: 327, endPoint x: 310, endPoint y: 175, distance: 329.7
click at [310, 175] on div "2 Approve Hours 3 Pending Invoices Paid Invoices Platform Fee Invoices (for rec…" at bounding box center [450, 258] width 391 height 281
click at [324, 175] on link "2 Approve Hours" at bounding box center [371, 186] width 154 height 108
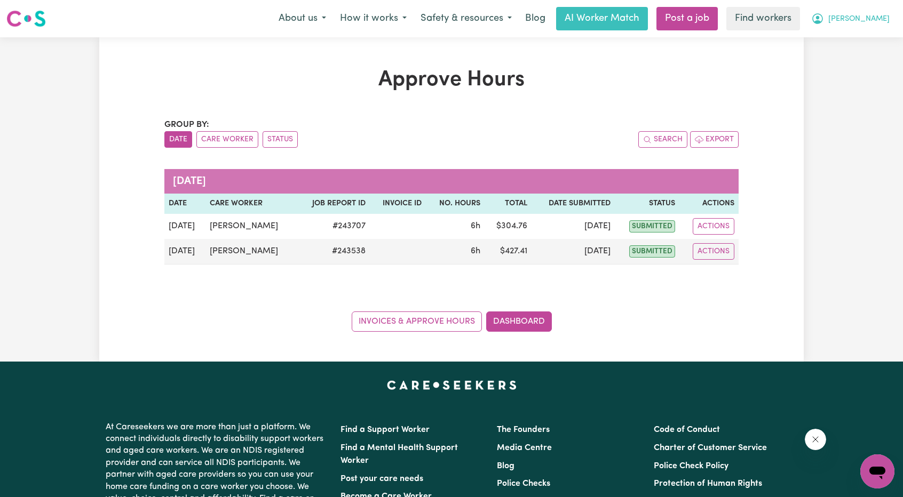
click at [865, 21] on button "[PERSON_NAME]" at bounding box center [850, 18] width 92 height 22
click at [848, 39] on link "My Dashboard" at bounding box center [853, 41] width 84 height 20
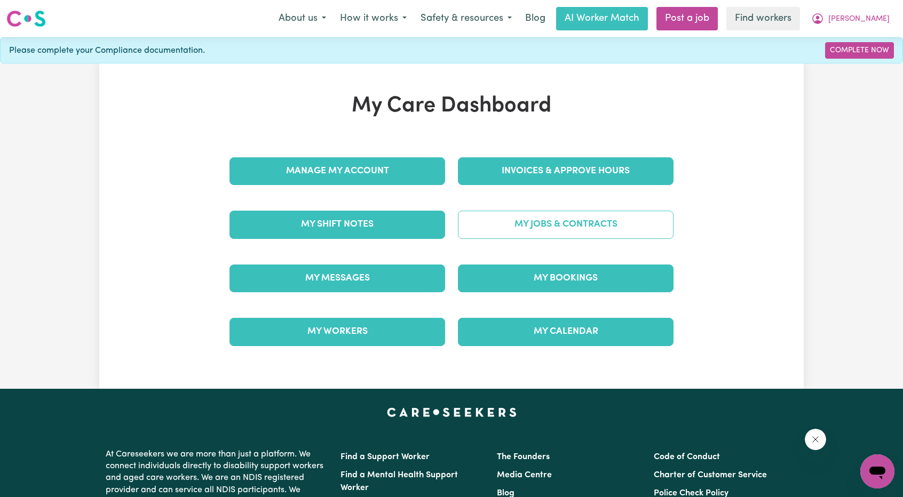
click at [510, 232] on link "My Jobs & Contracts" at bounding box center [565, 225] width 215 height 28
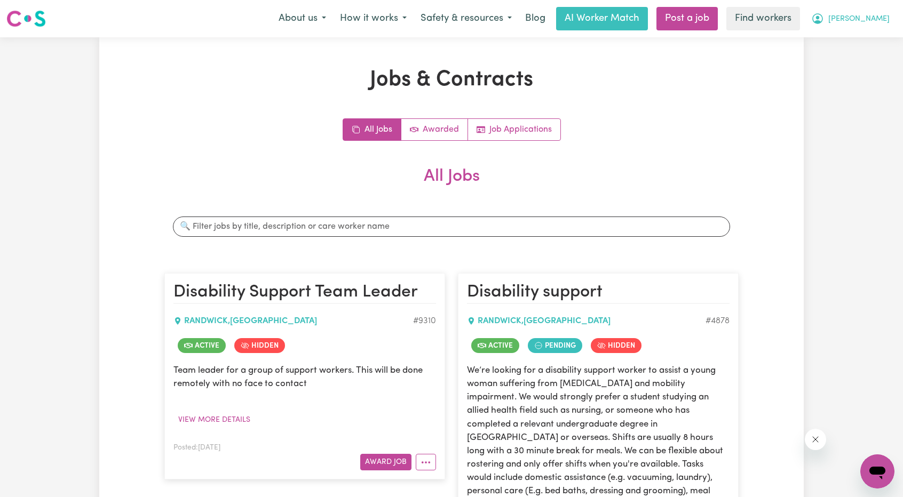
click at [824, 25] on icon "My Account" at bounding box center [817, 18] width 13 height 13
click at [860, 37] on link "My Dashboard" at bounding box center [853, 41] width 84 height 20
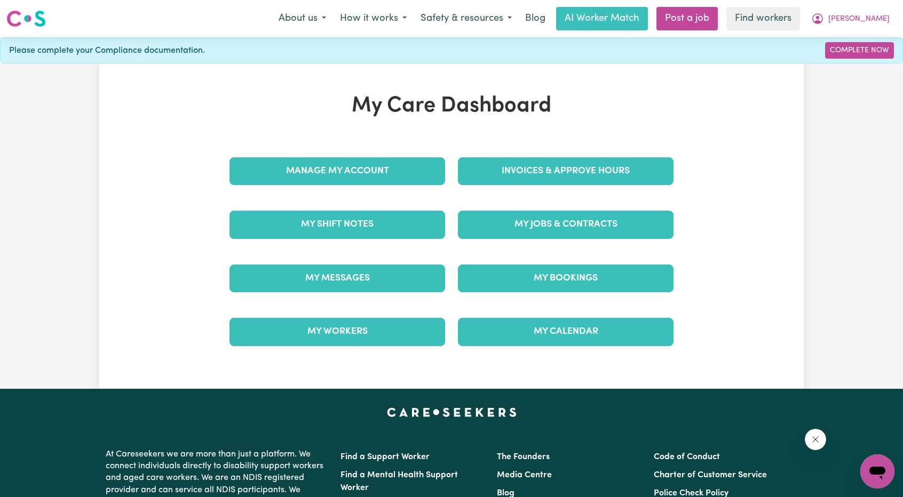
click at [514, 191] on div "Invoices & Approve Hours" at bounding box center [565, 171] width 228 height 53
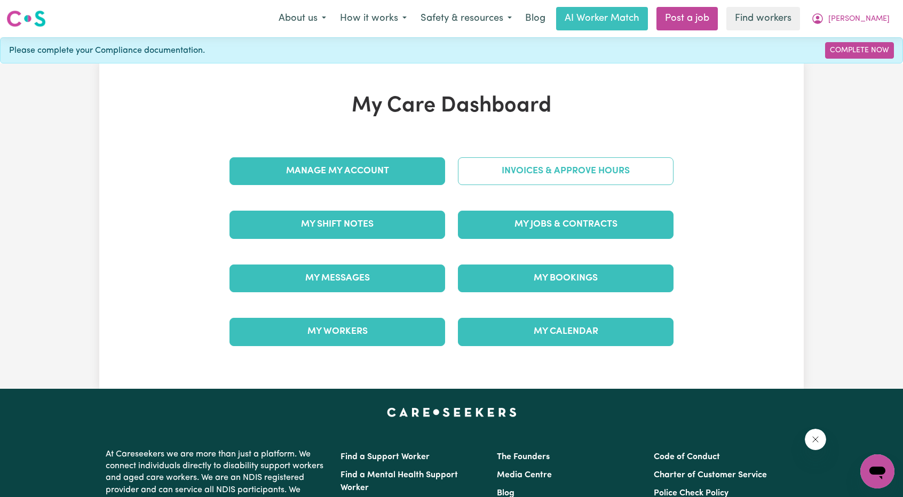
click at [536, 175] on link "Invoices & Approve Hours" at bounding box center [565, 171] width 215 height 28
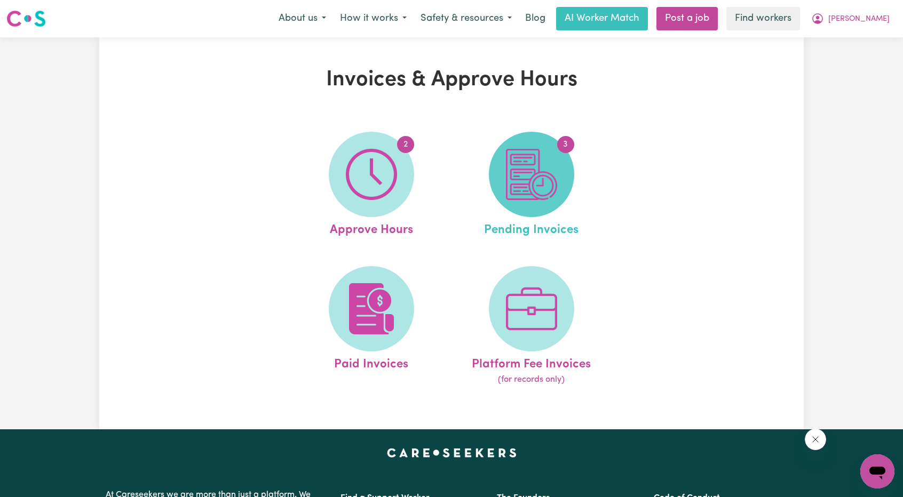
click at [564, 180] on span "3" at bounding box center [531, 174] width 85 height 85
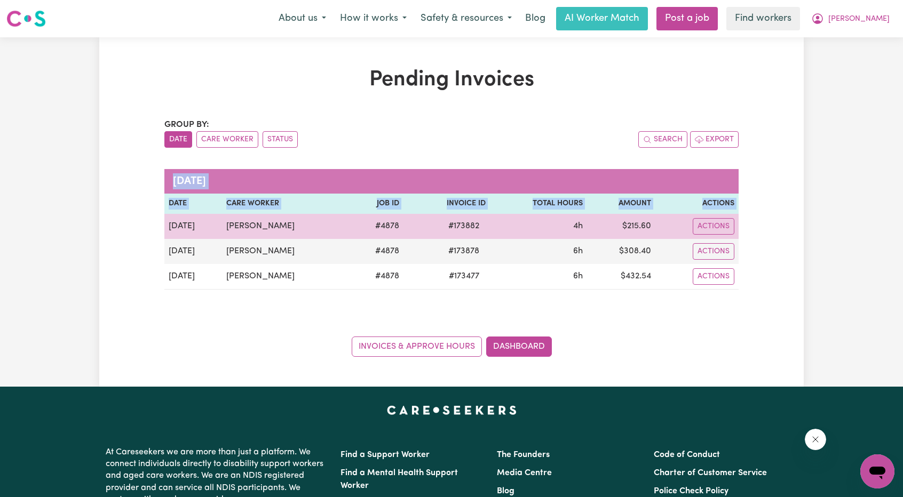
drag, startPoint x: 678, startPoint y: 264, endPoint x: 165, endPoint y: 235, distance: 513.9
click at [165, 235] on div "Pending Invoices Group by: Date Care Worker Status Search Export [DATE] Date Ca…" at bounding box center [451, 212] width 704 height 290
click at [165, 235] on td "[DATE]" at bounding box center [193, 226] width 58 height 25
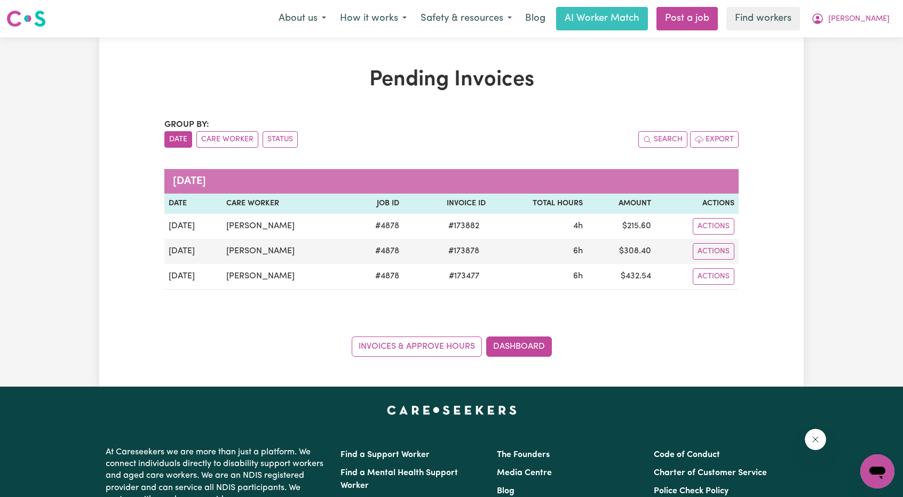
click at [820, 81] on div "Pending Invoices Group by: Date Care Worker Status Search Export [DATE] Date Ca…" at bounding box center [451, 211] width 903 height 349
click at [850, 166] on div "Pending Invoices Group by: Date Care Worker Status Search Export [DATE] Date Ca…" at bounding box center [451, 211] width 903 height 349
drag, startPoint x: 773, startPoint y: 274, endPoint x: 307, endPoint y: 67, distance: 509.8
click at [307, 67] on div "Pending Invoices Group by: Date Care Worker Status Search Export [DATE] Date Ca…" at bounding box center [451, 212] width 704 height 290
click at [396, 77] on h1 "Pending Invoices" at bounding box center [451, 80] width 574 height 26
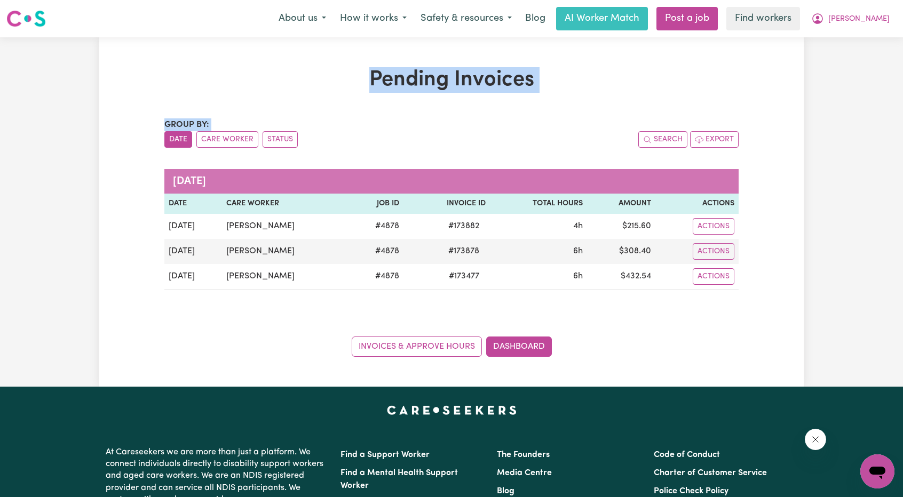
drag, startPoint x: 788, startPoint y: 272, endPoint x: 347, endPoint y: 78, distance: 481.7
click at [347, 78] on div "Pending Invoices Group by: Date Care Worker Status Search Export [DATE] Date Ca…" at bounding box center [451, 212] width 704 height 290
click at [347, 78] on h1 "Pending Invoices" at bounding box center [451, 80] width 574 height 26
drag, startPoint x: 425, startPoint y: 91, endPoint x: 767, endPoint y: 266, distance: 384.8
click at [753, 262] on div "Pending Invoices Group by: Date Care Worker Status Search Export [DATE] Date Ca…" at bounding box center [451, 212] width 704 height 290
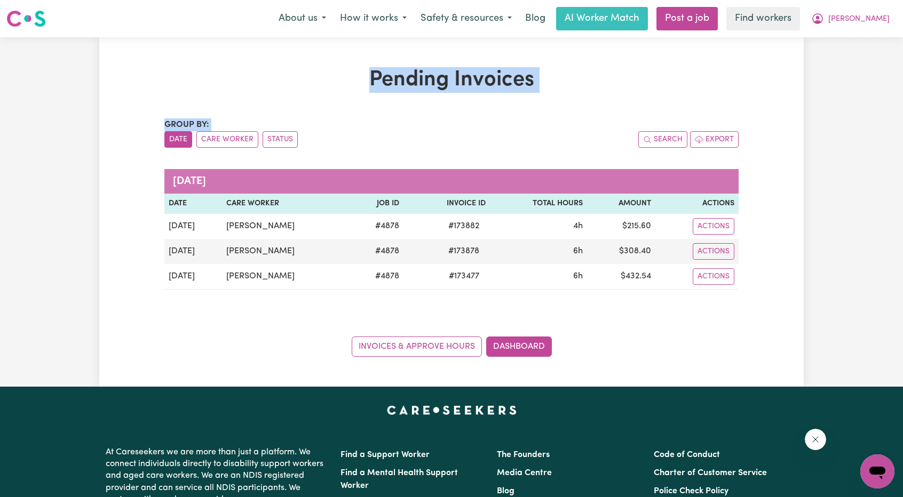
click at [767, 266] on div "Pending Invoices Group by: Date Care Worker Status Search Export [DATE] Date Ca…" at bounding box center [451, 212] width 704 height 290
drag, startPoint x: 777, startPoint y: 284, endPoint x: 317, endPoint y: 86, distance: 501.3
click at [317, 86] on div "Pending Invoices Group by: Date Care Worker Status Search Export [DATE] Date Ca…" at bounding box center [451, 212] width 704 height 290
click at [584, 119] on div "Group by: Date Care Worker Status Search Export" at bounding box center [451, 132] width 574 height 29
drag, startPoint x: 802, startPoint y: 267, endPoint x: 491, endPoint y: 95, distance: 355.7
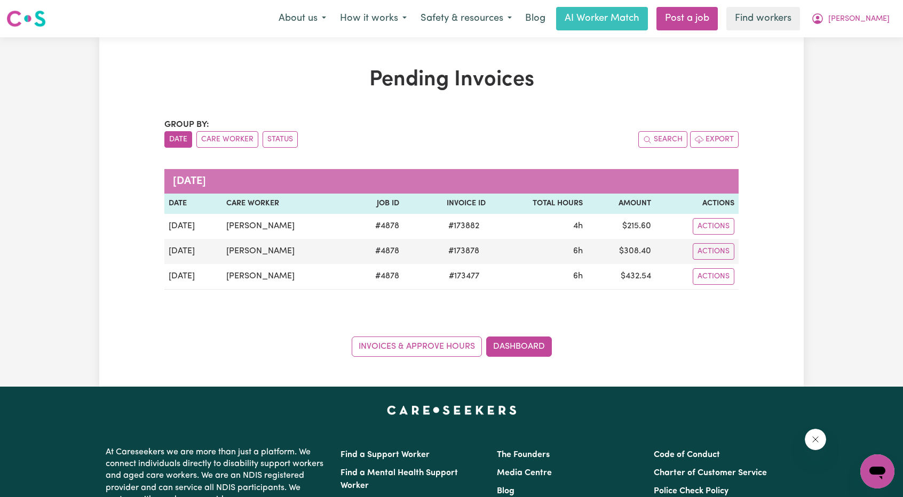
click at [491, 95] on div "Pending Invoices Group by: Date Care Worker Status Search Export [DATE] Date Ca…" at bounding box center [451, 212] width 704 height 290
click at [755, 146] on div "Pending Invoices Group by: Date Care Worker Status Search Export [DATE] Date Ca…" at bounding box center [451, 212] width 704 height 290
click at [881, 19] on span "[PERSON_NAME]" at bounding box center [858, 19] width 61 height 12
click at [844, 45] on link "My Dashboard" at bounding box center [853, 41] width 84 height 20
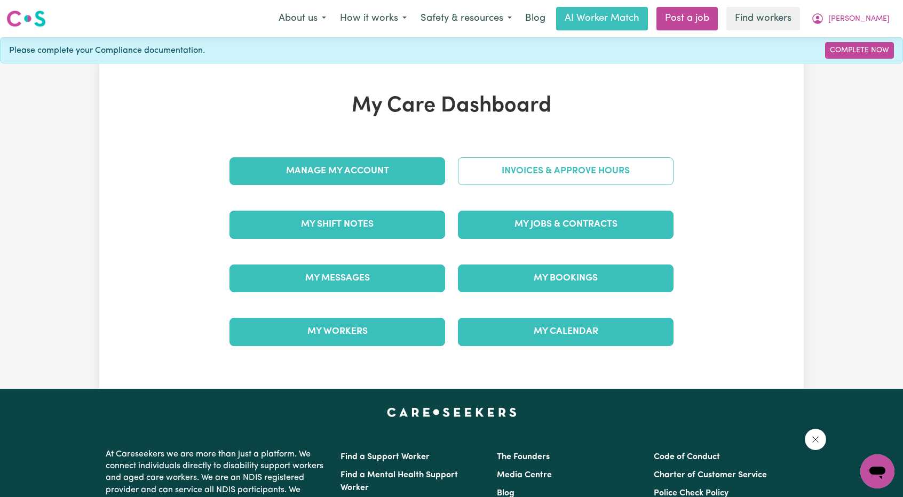
click at [558, 159] on link "Invoices & Approve Hours" at bounding box center [565, 171] width 215 height 28
